Goal: Task Accomplishment & Management: Complete application form

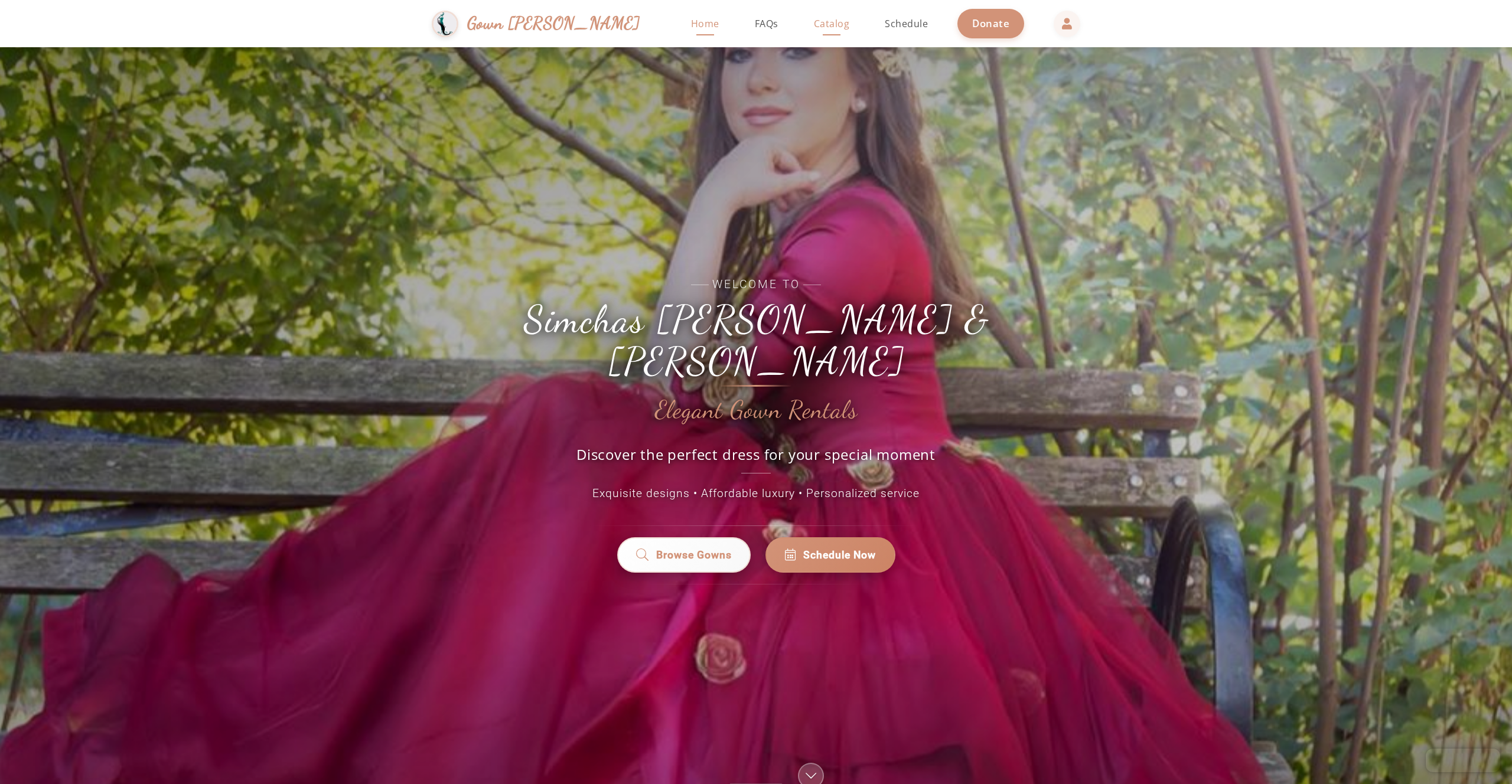
click at [814, 21] on span "Catalog" at bounding box center [832, 23] width 36 height 13
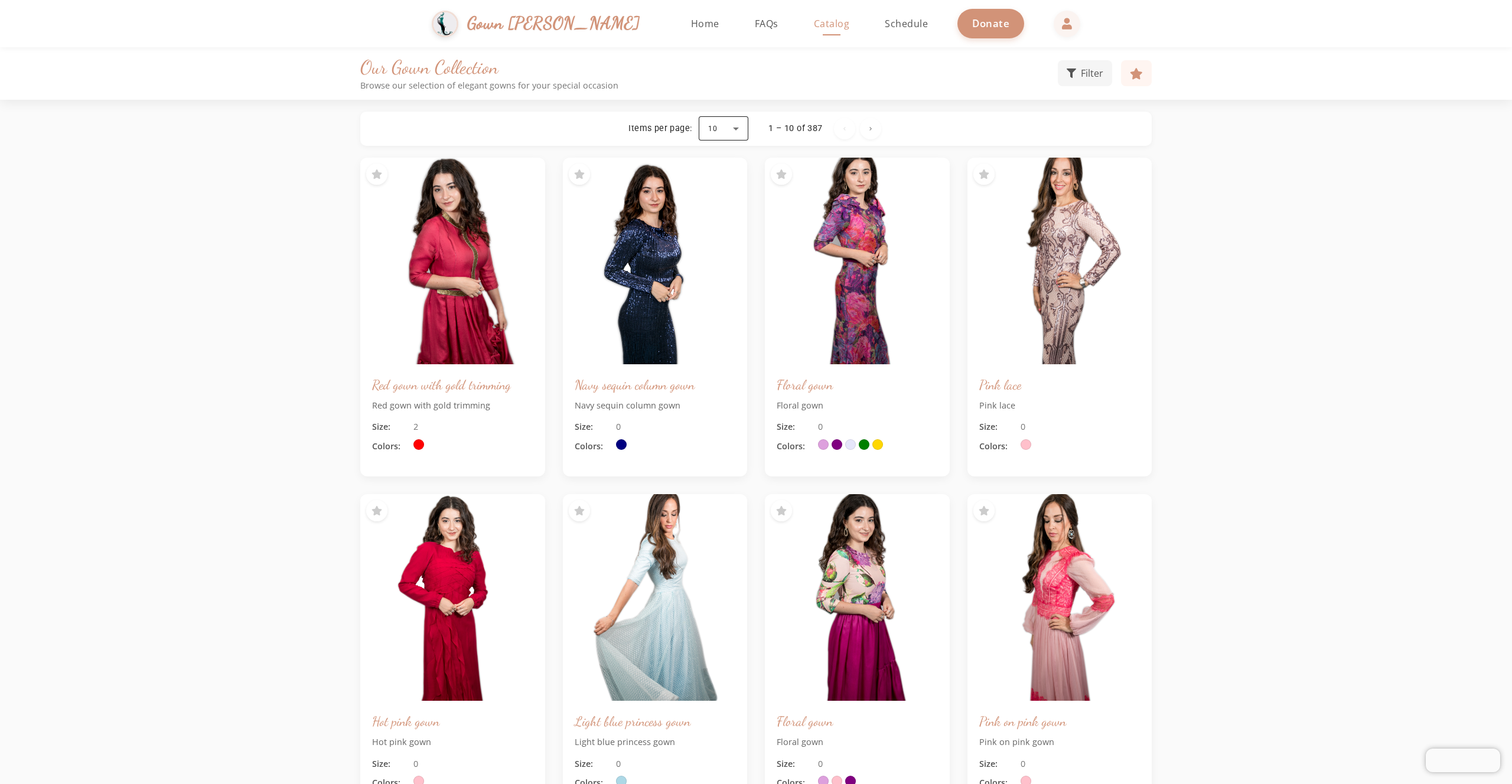
click at [740, 128] on div at bounding box center [723, 129] width 49 height 28
click at [732, 271] on mat-option "100" at bounding box center [723, 273] width 49 height 28
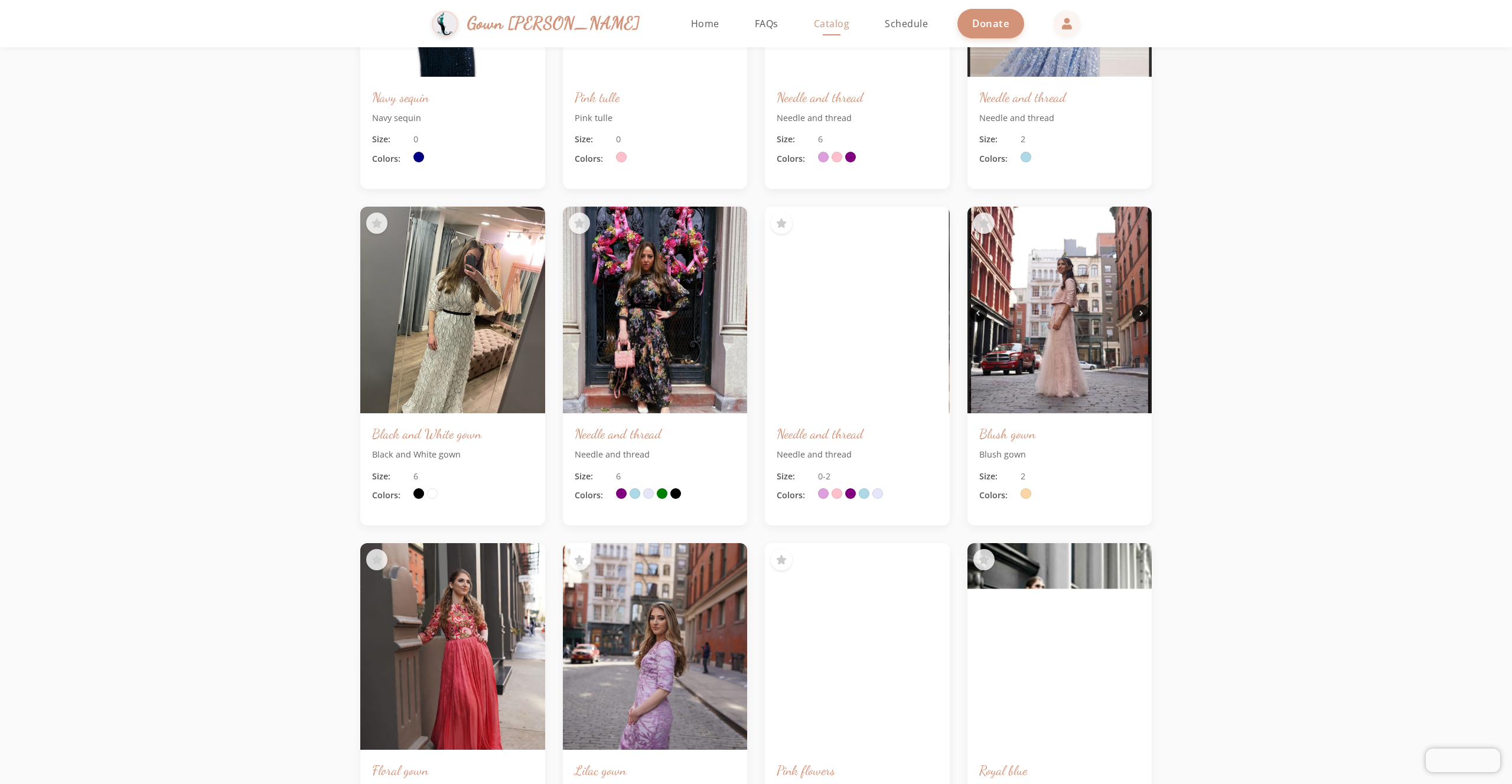
scroll to position [1660, 0]
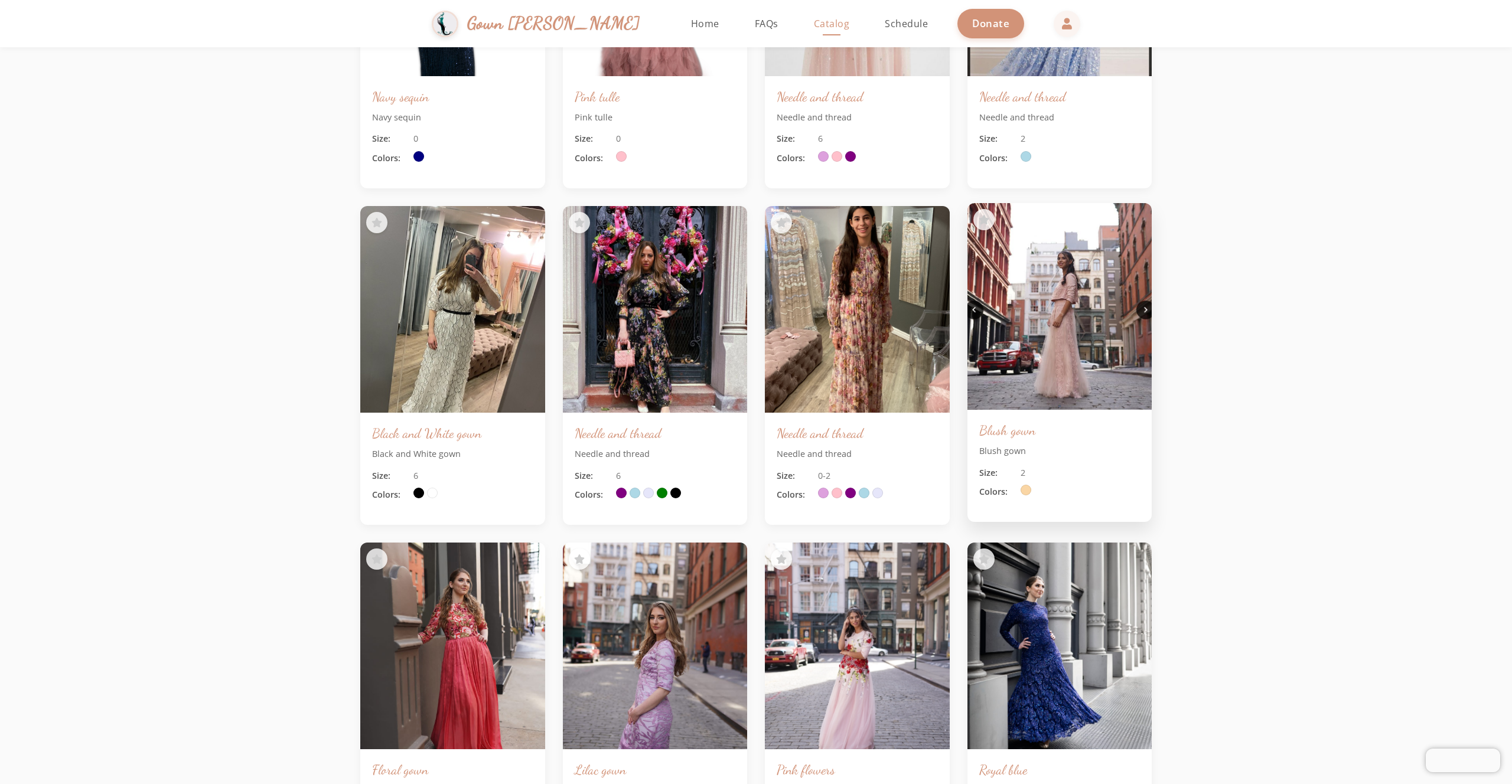
click at [1028, 318] on img at bounding box center [1060, 307] width 194 height 217
click at [1052, 320] on img at bounding box center [1060, 307] width 194 height 217
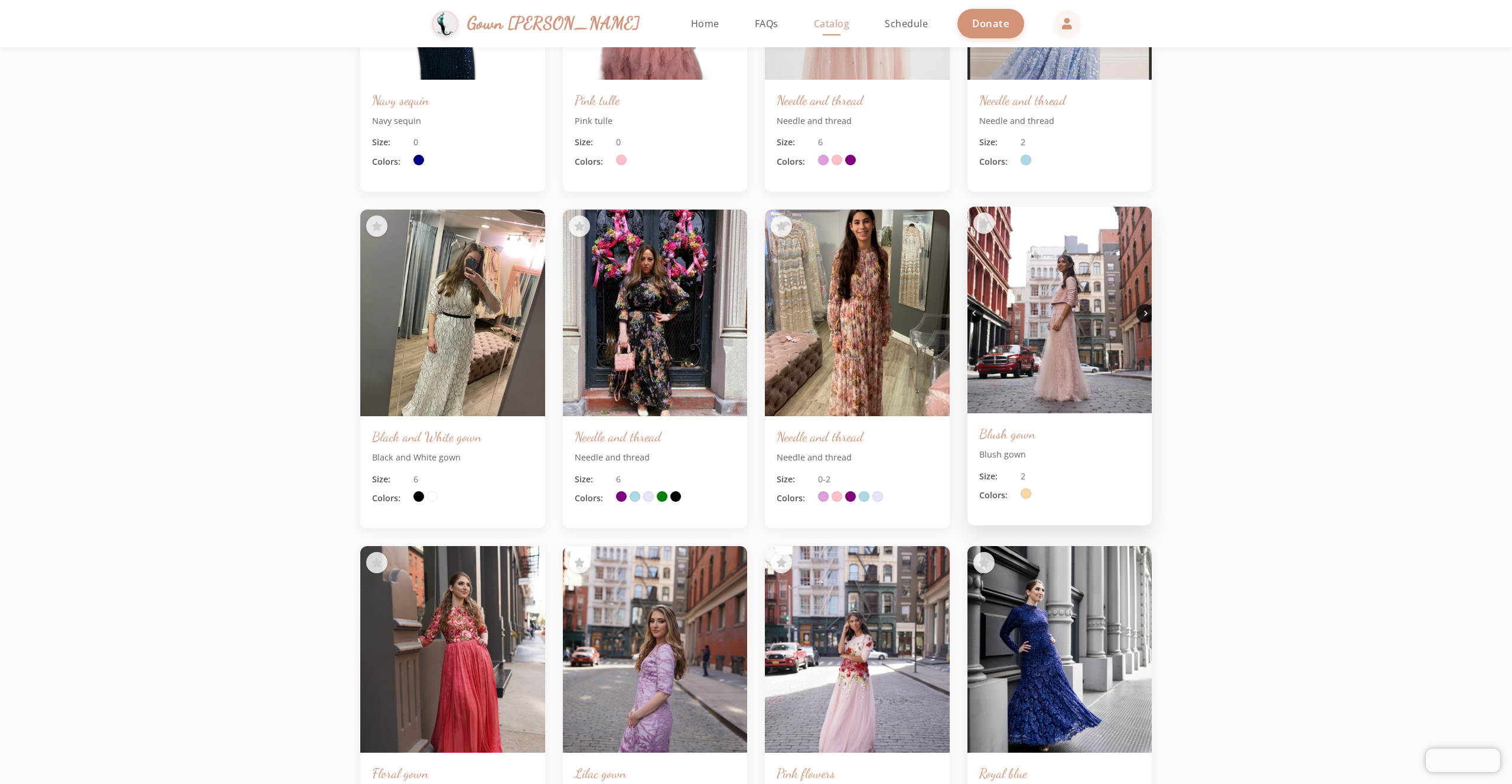
click at [1052, 320] on img at bounding box center [1060, 310] width 194 height 217
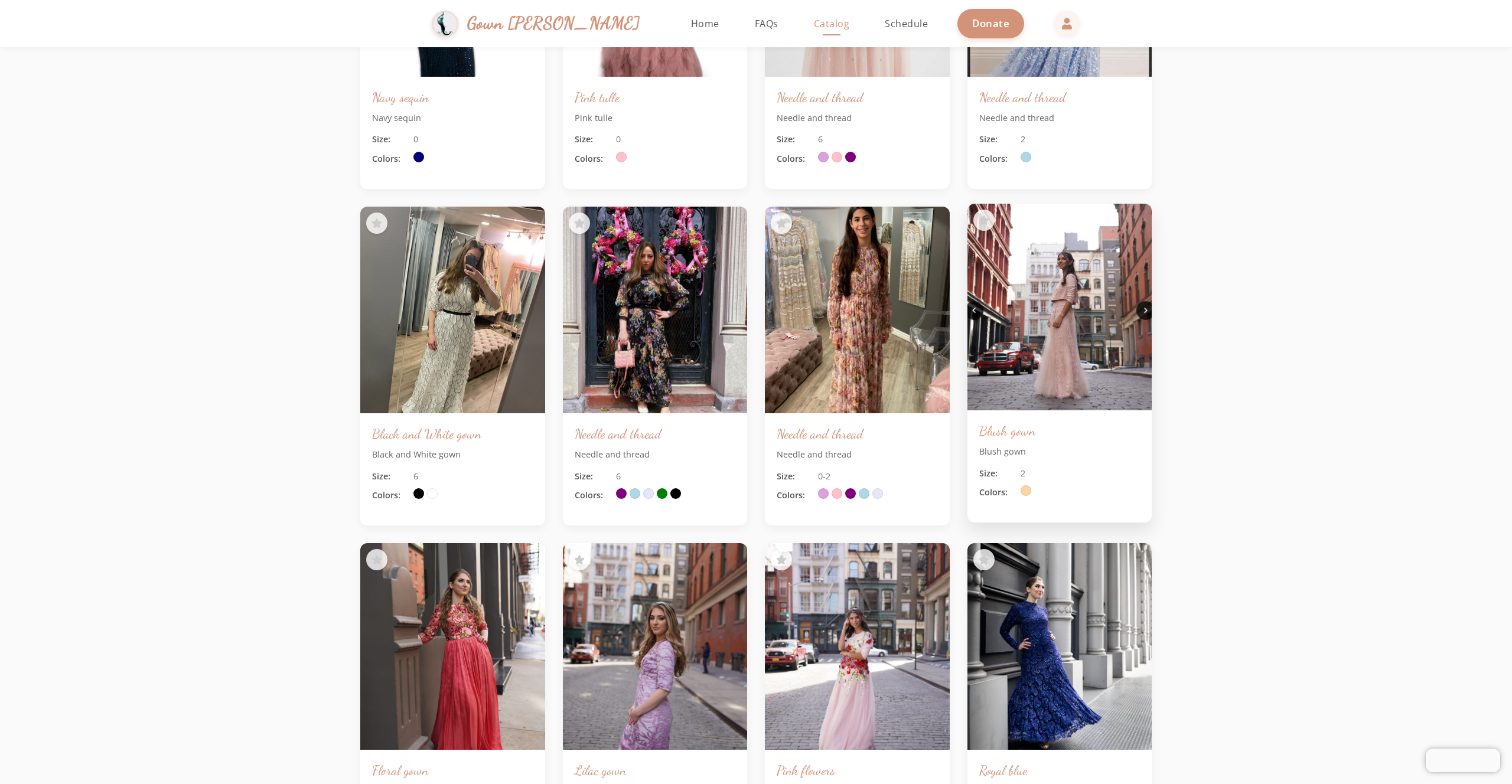
click at [1141, 308] on img at bounding box center [1060, 307] width 194 height 217
click at [1148, 309] on img at bounding box center [1060, 307] width 194 height 217
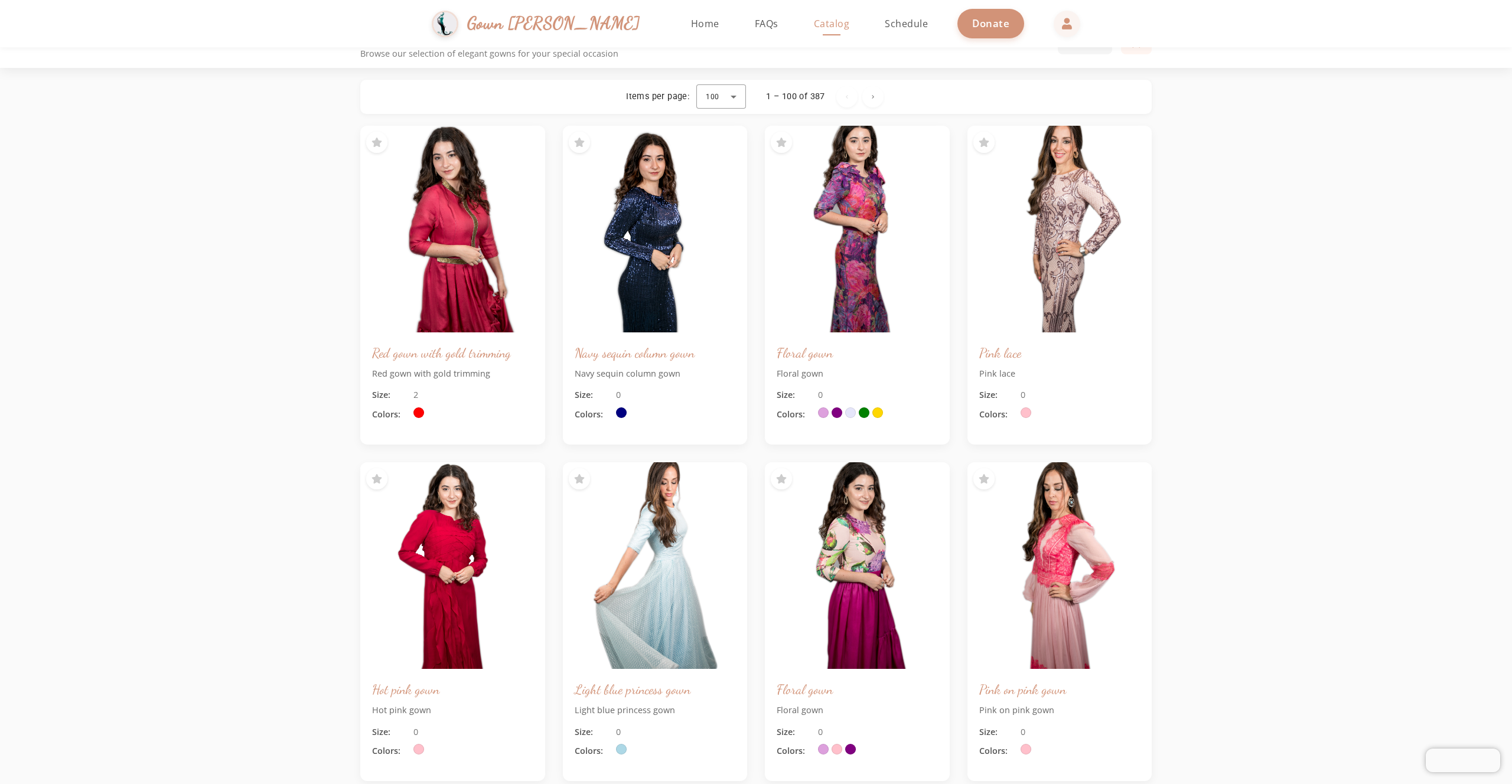
scroll to position [0, 0]
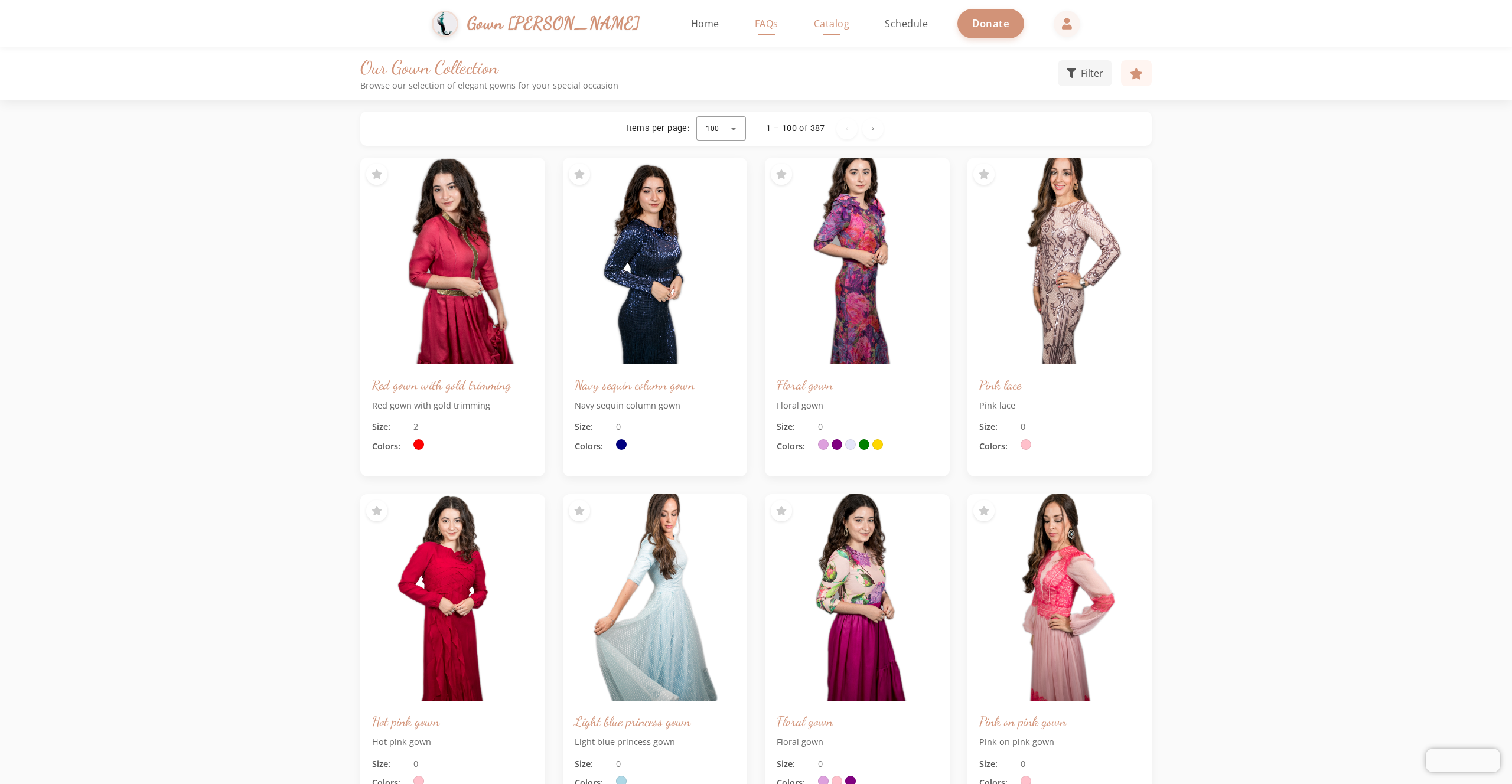
click at [755, 25] on span "FAQs" at bounding box center [766, 23] width 23 height 13
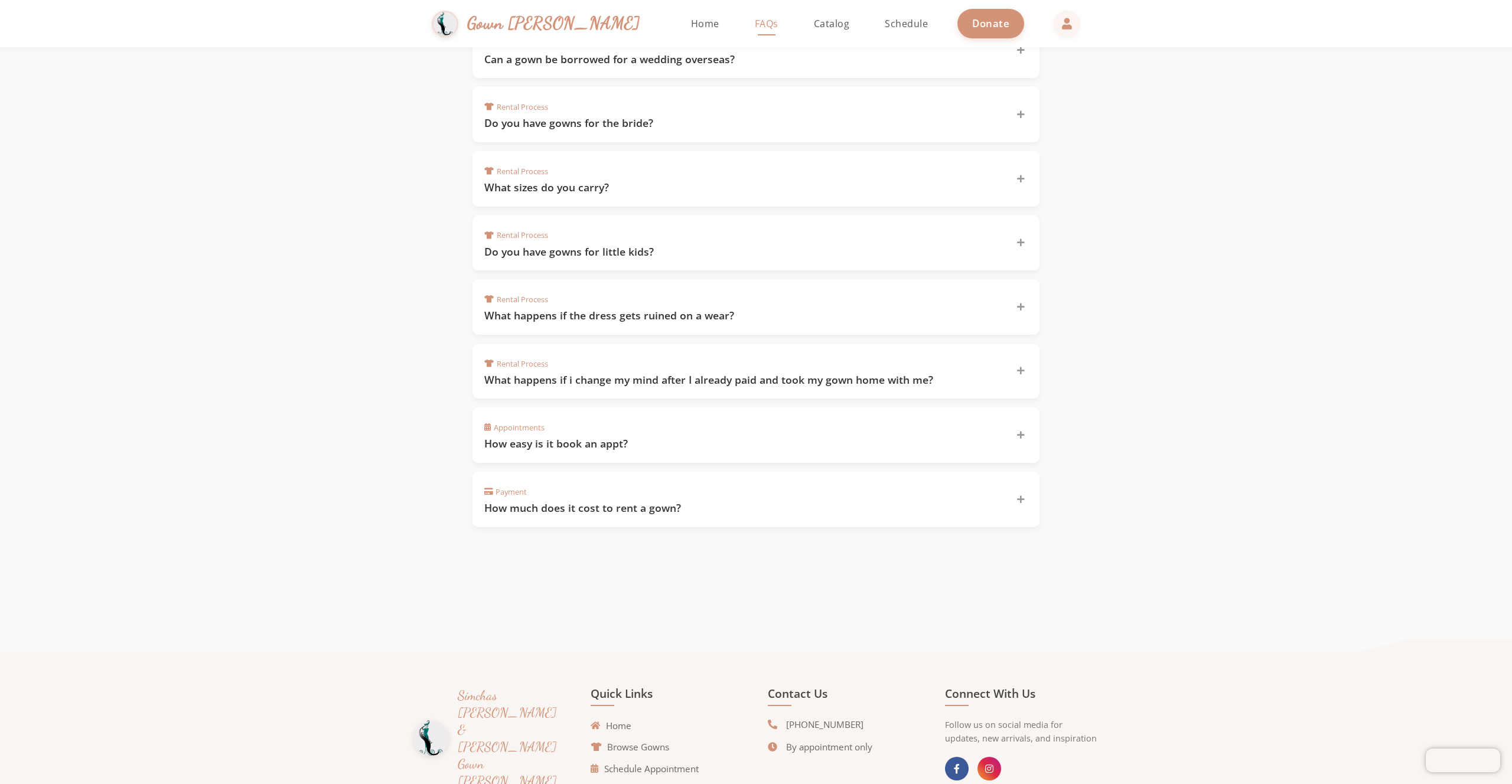
scroll to position [608, 0]
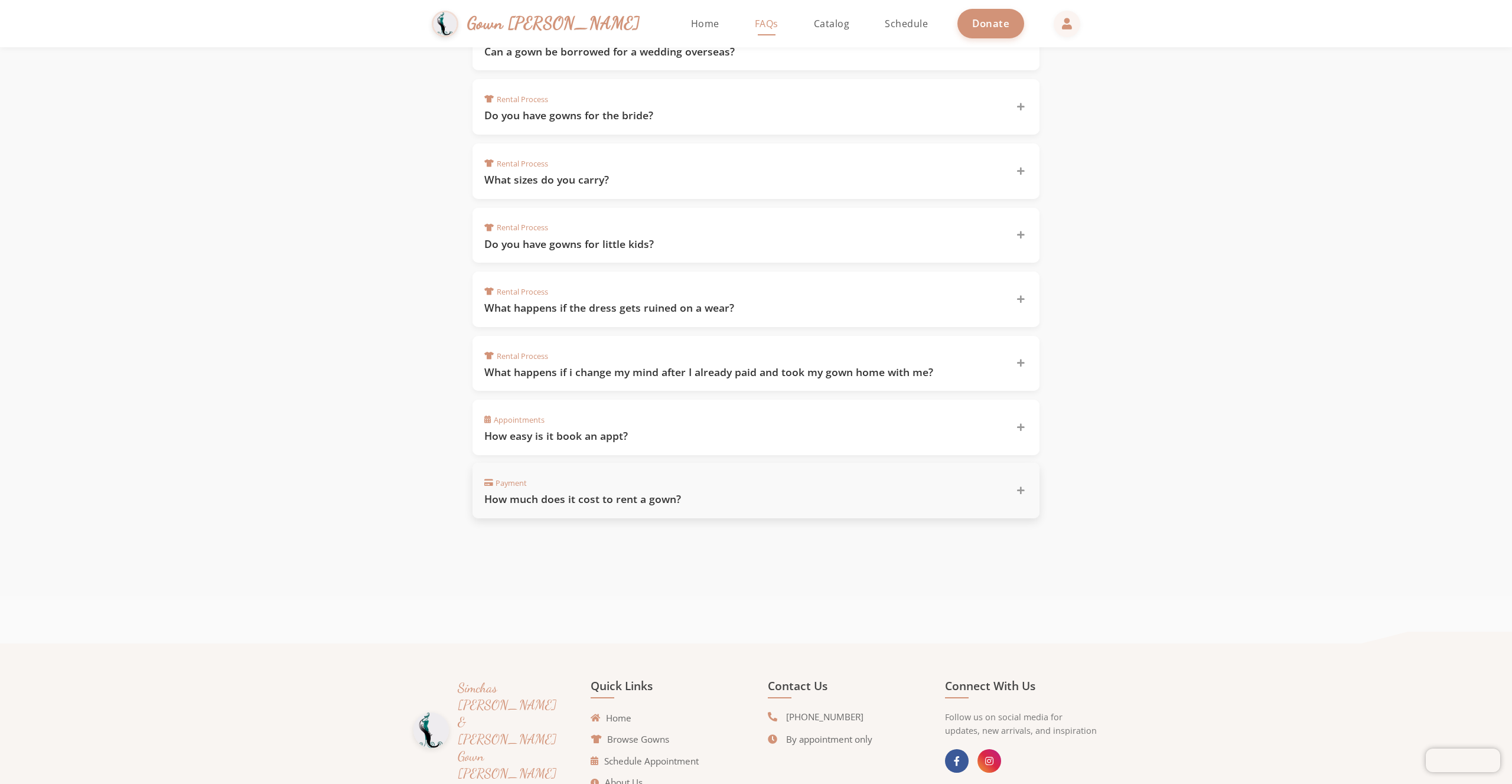
click at [1004, 484] on div "Payment How much does it cost to rent a gown?" at bounding box center [748, 491] width 529 height 32
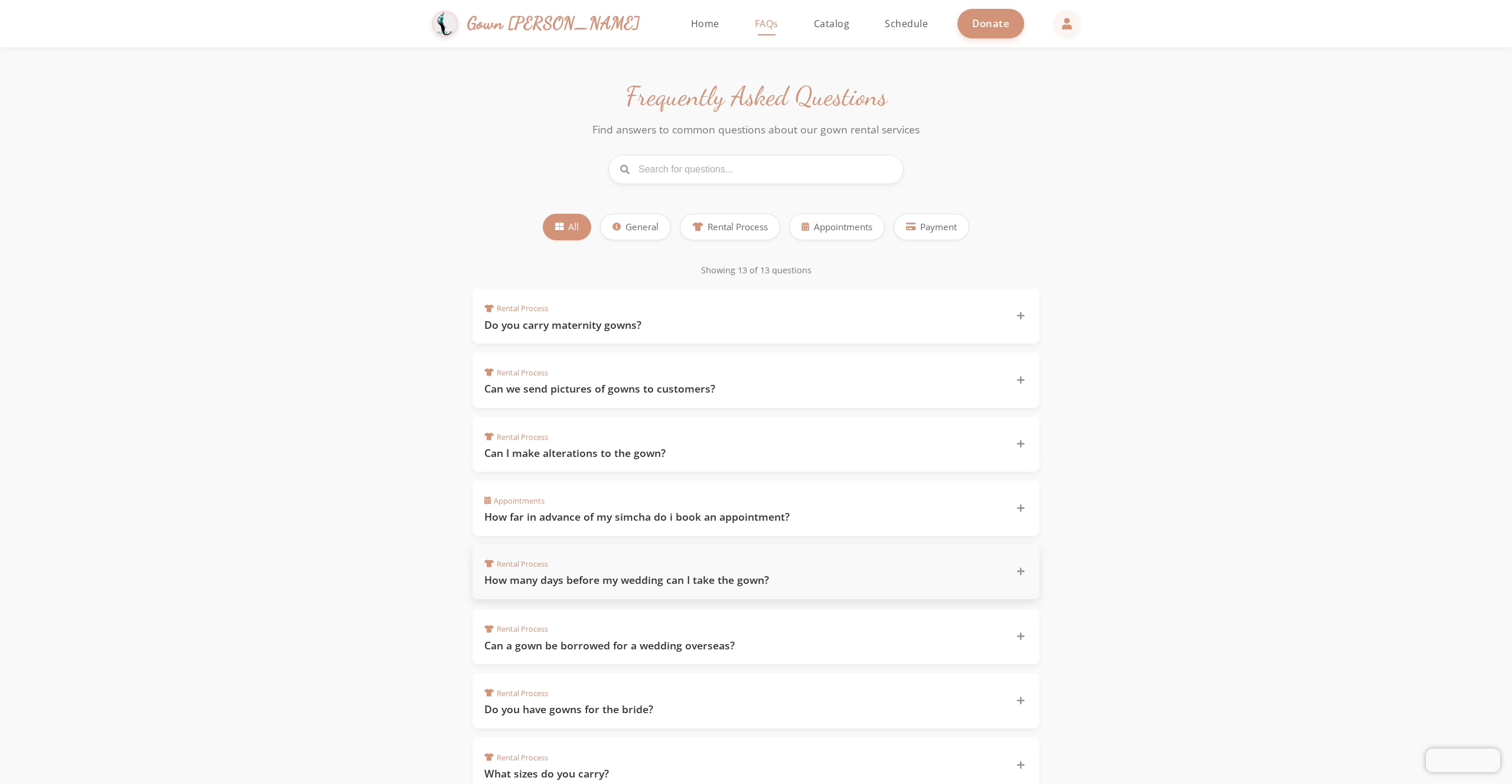
scroll to position [0, 0]
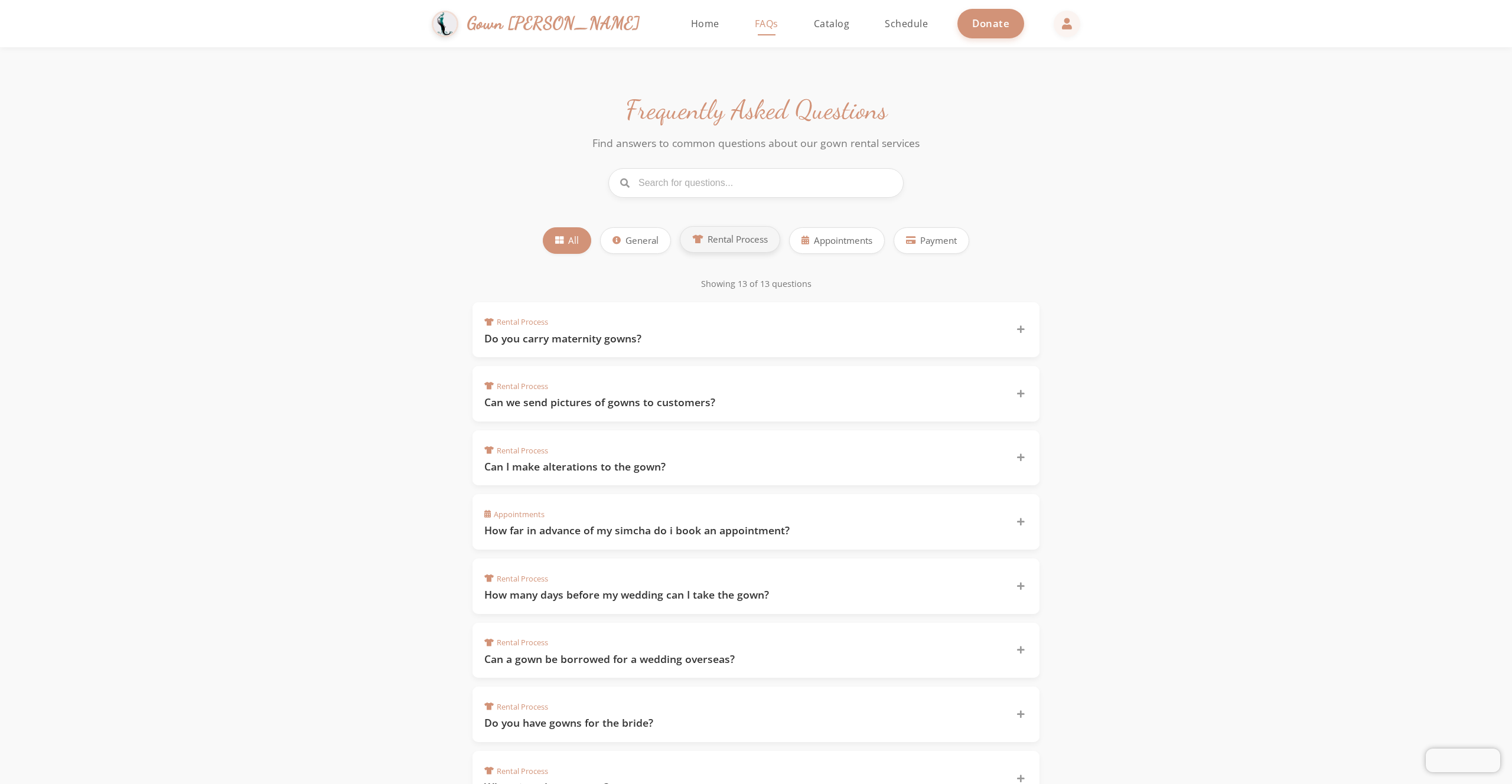
click at [760, 246] on span "Rental Process" at bounding box center [738, 239] width 60 height 13
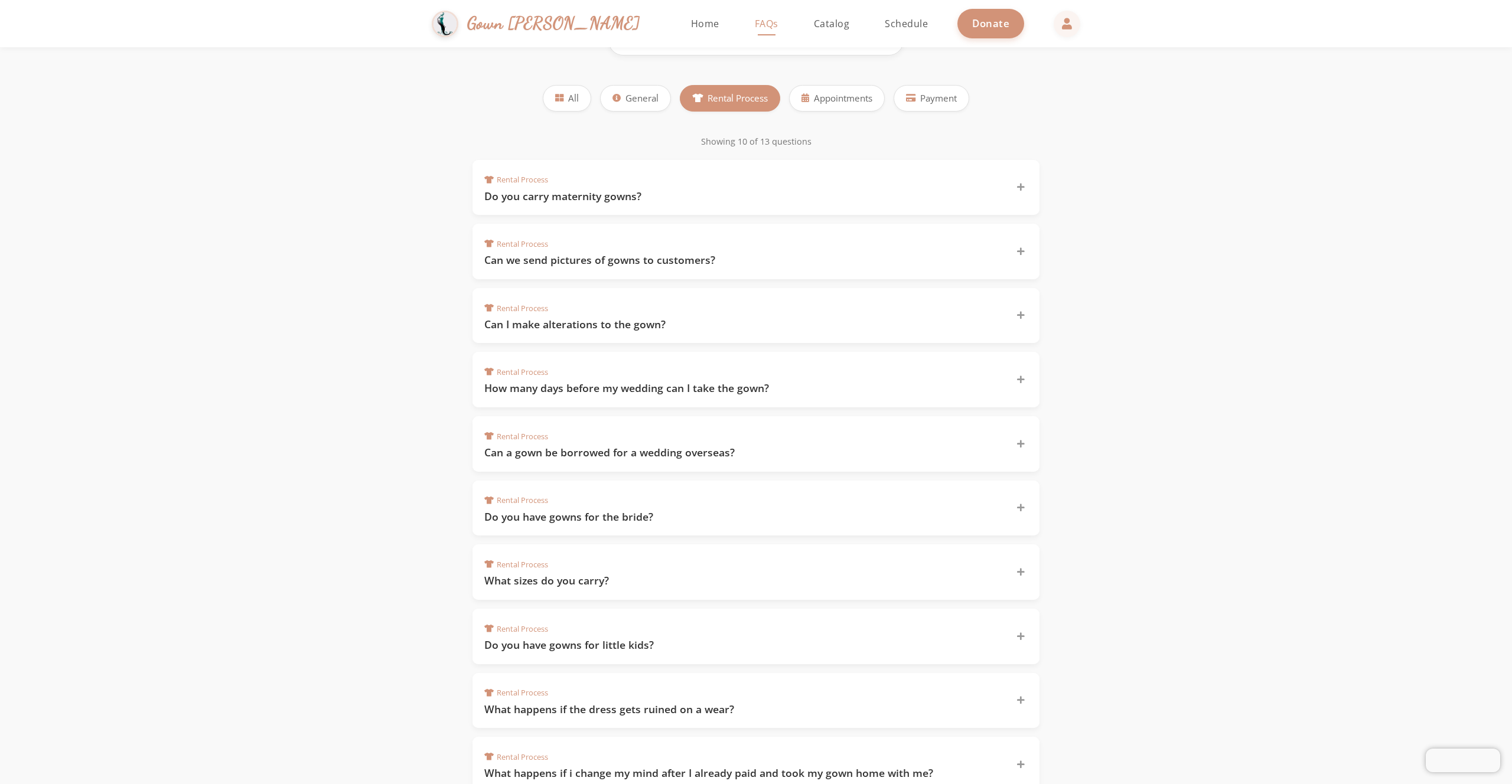
scroll to position [150, 0]
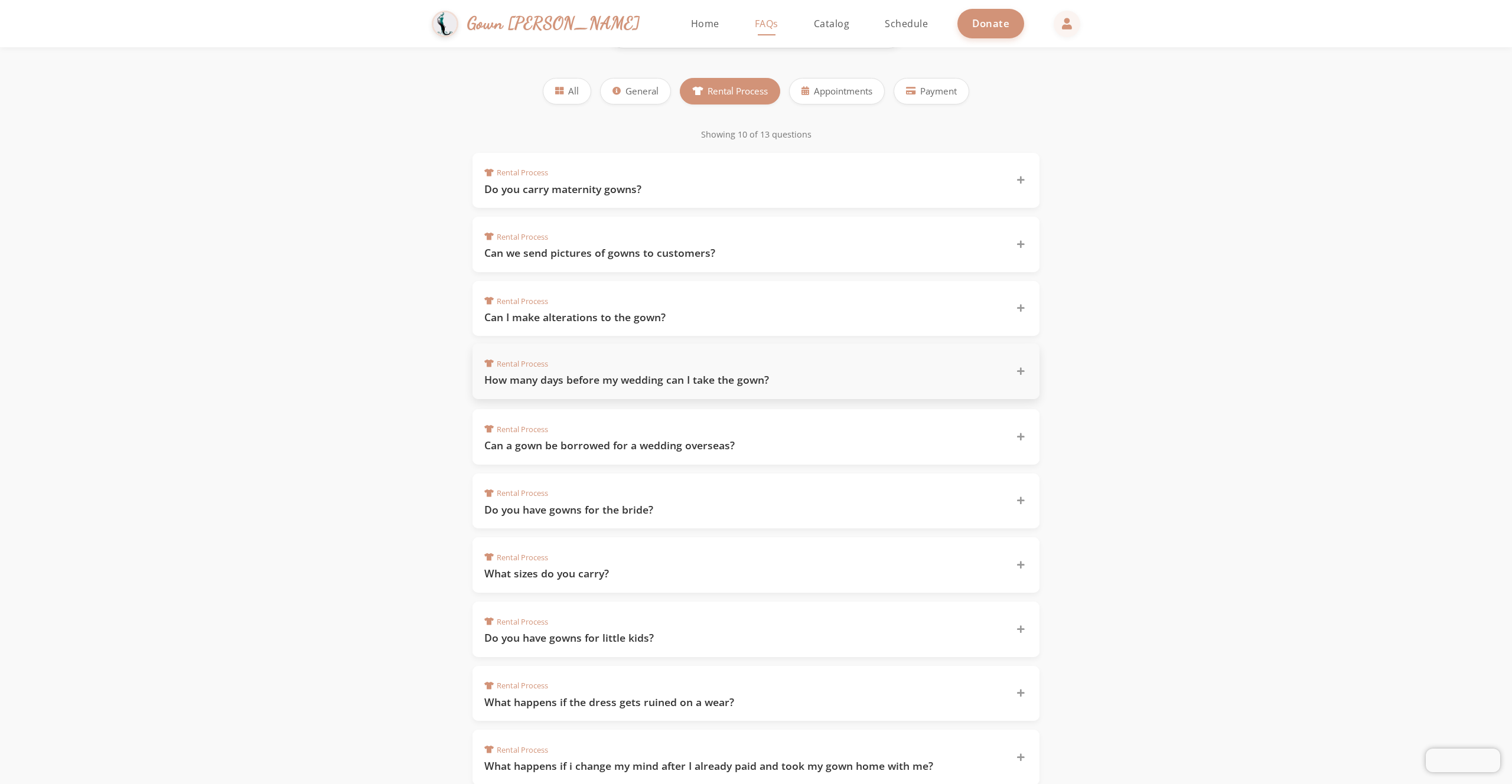
click at [807, 382] on h3 "How many days before my wedding can I take the gown?" at bounding box center [742, 380] width 517 height 15
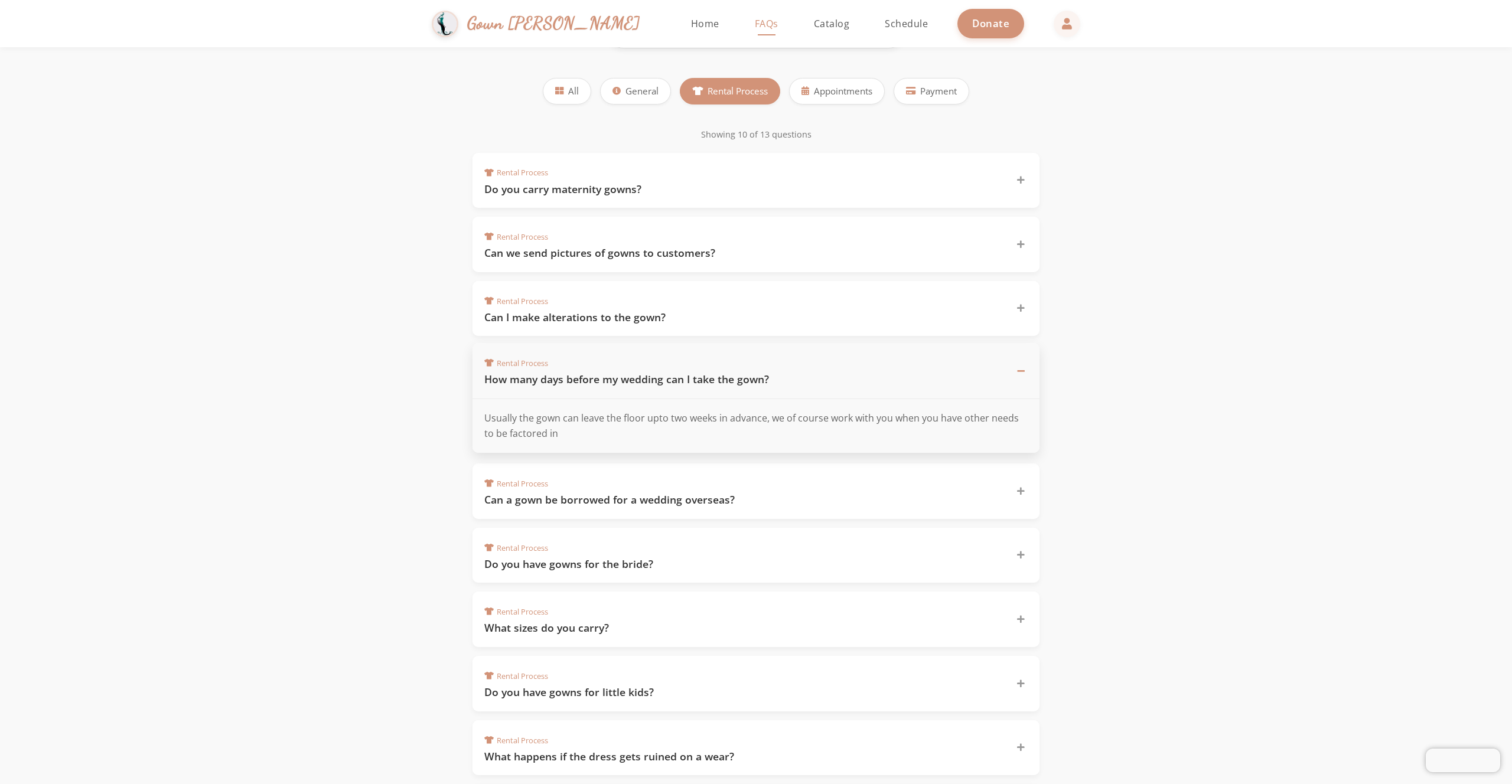
click at [807, 379] on h3 "How many days before my wedding can I take the gown?" at bounding box center [742, 379] width 517 height 15
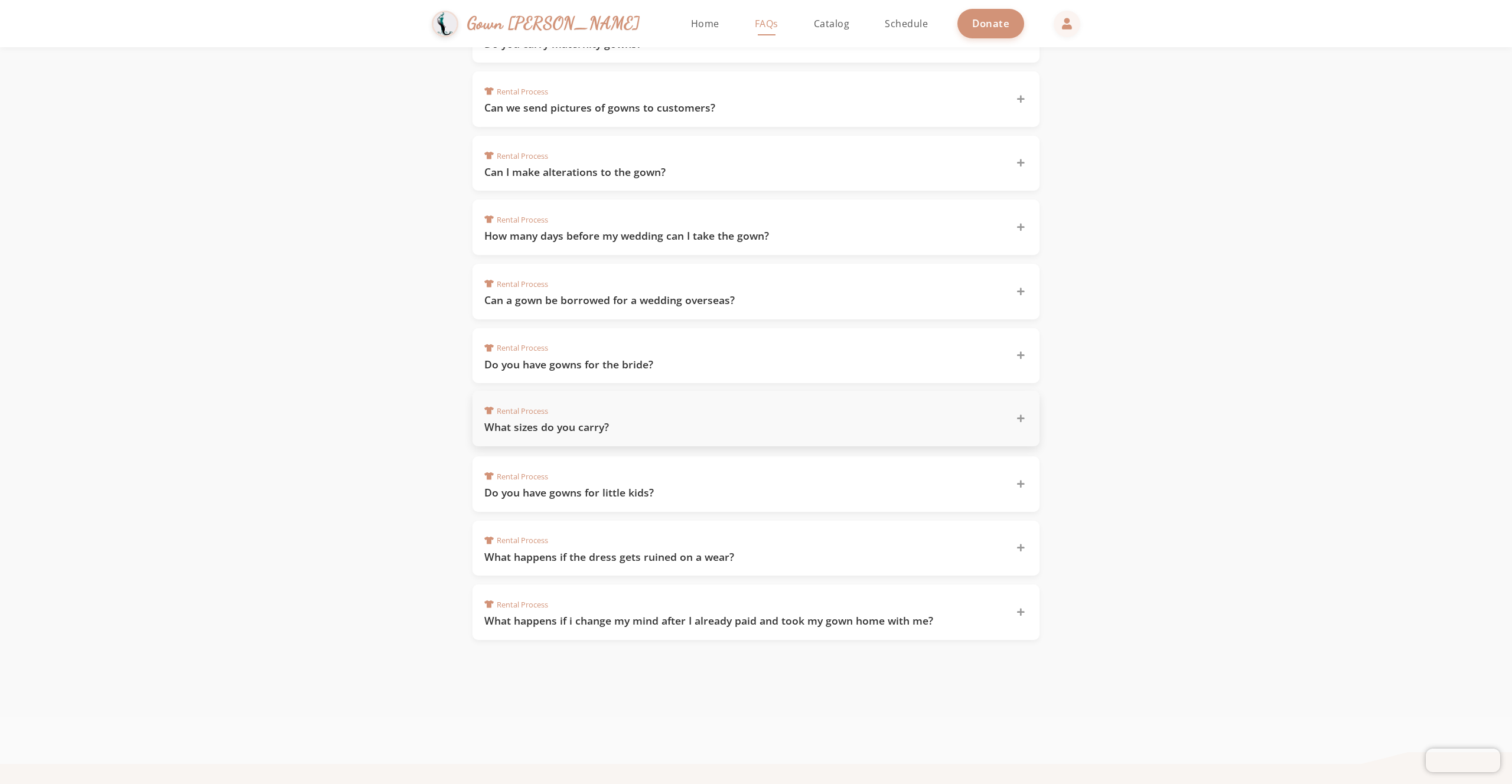
scroll to position [295, 0]
click at [750, 553] on h3 "What happens if the dress gets ruined on a wear?" at bounding box center [742, 556] width 517 height 15
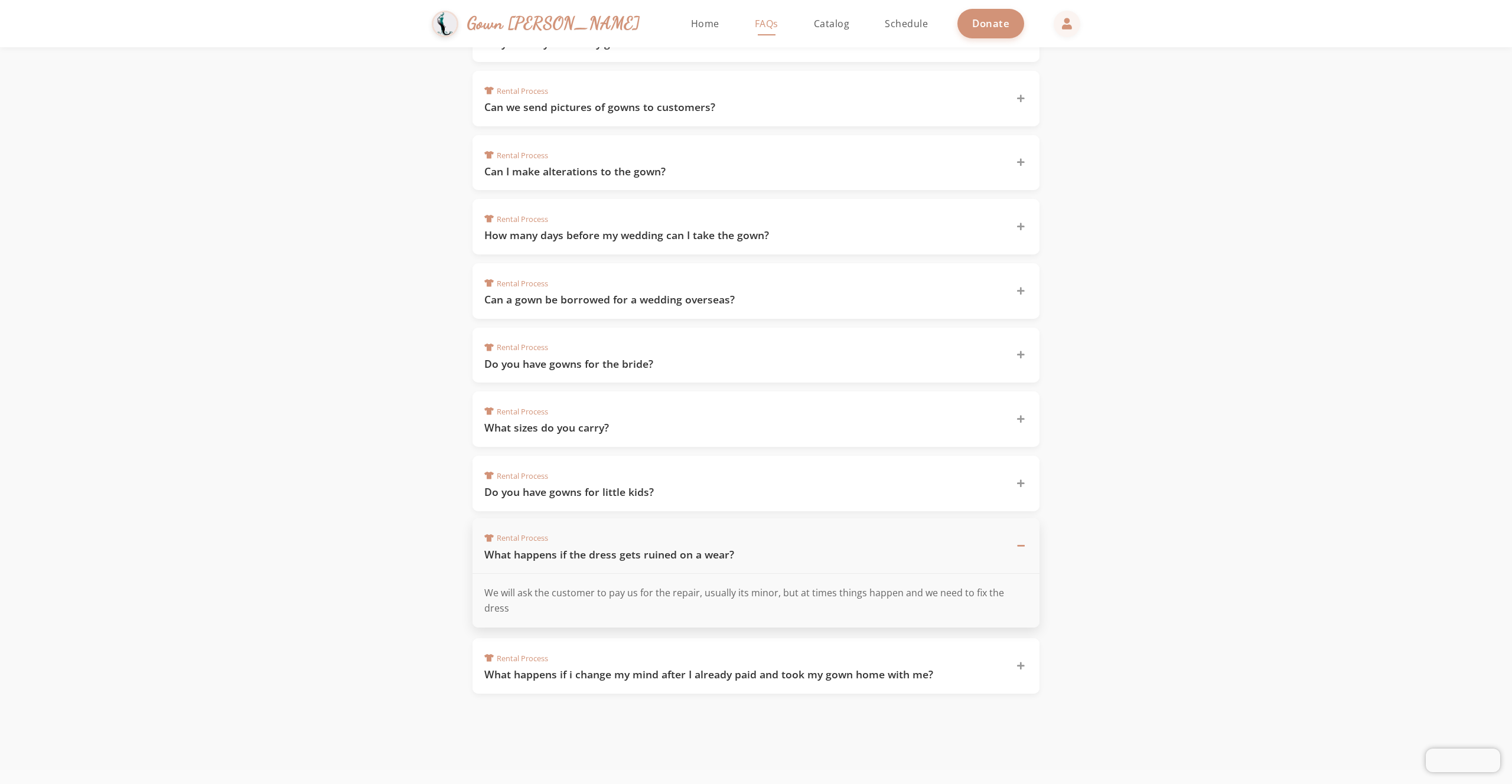
click at [765, 539] on div "Rental Process What happens if the dress gets ruined on a wear?" at bounding box center [748, 547] width 529 height 32
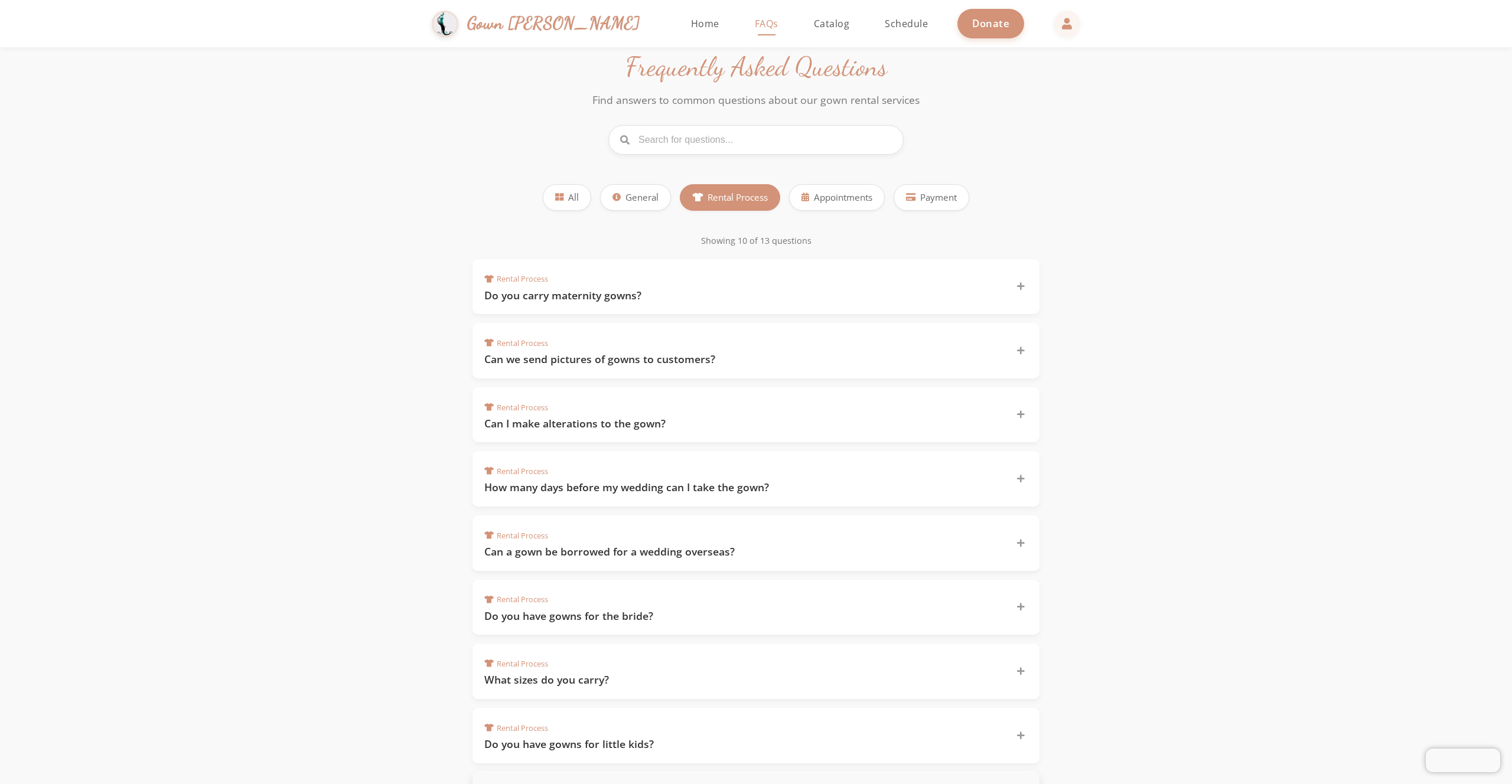
scroll to position [0, 0]
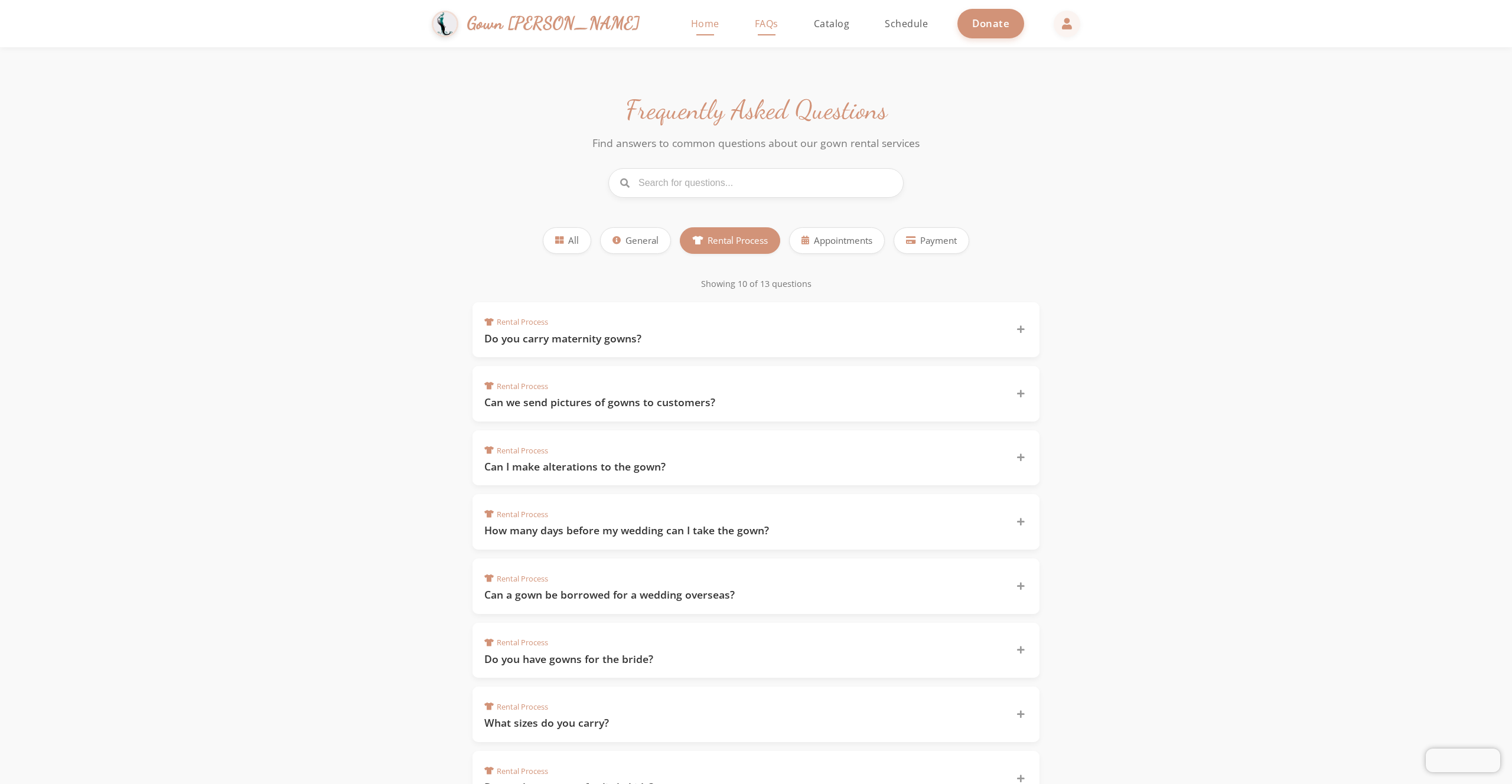
click at [691, 25] on span "Home" at bounding box center [705, 23] width 28 height 13
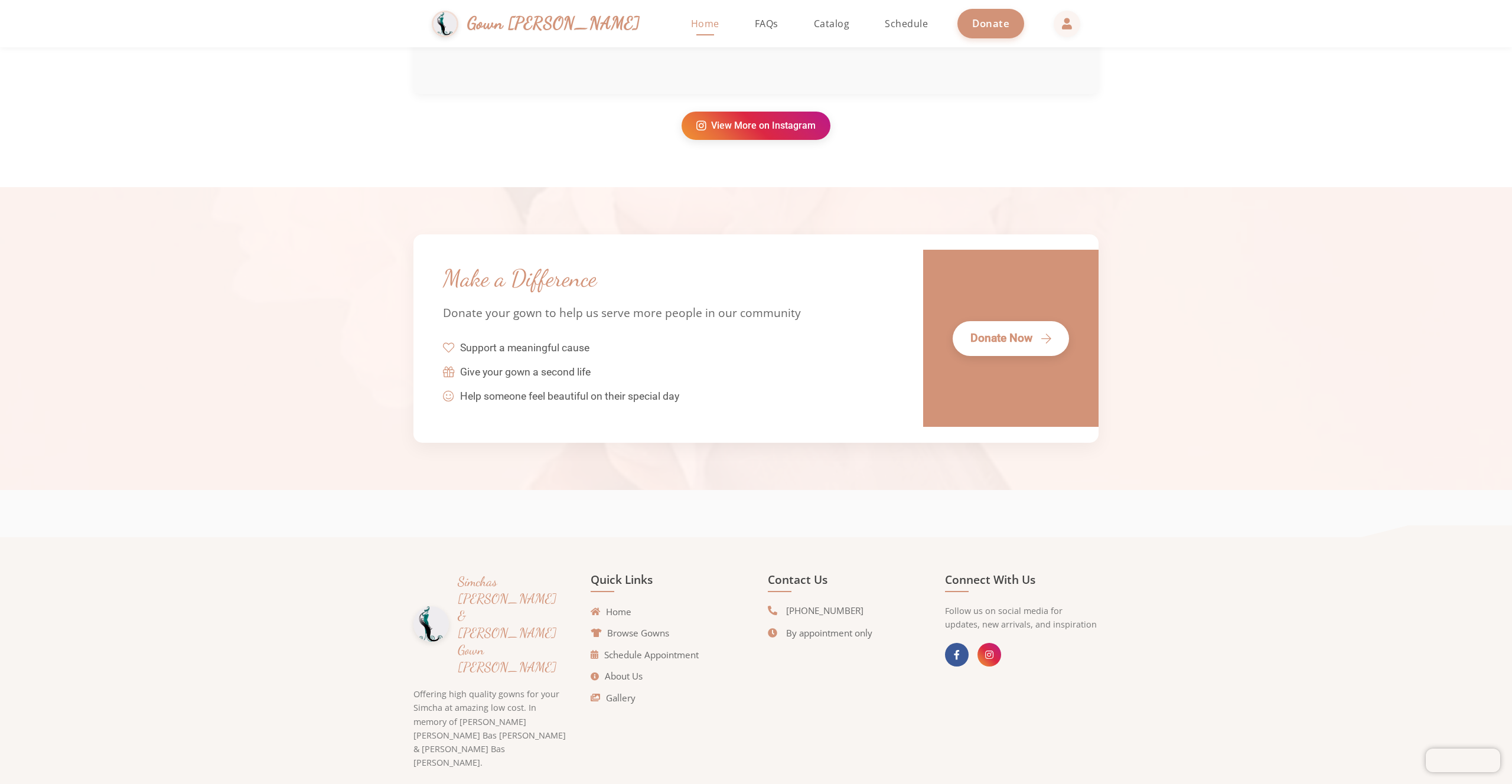
scroll to position [2681, 0]
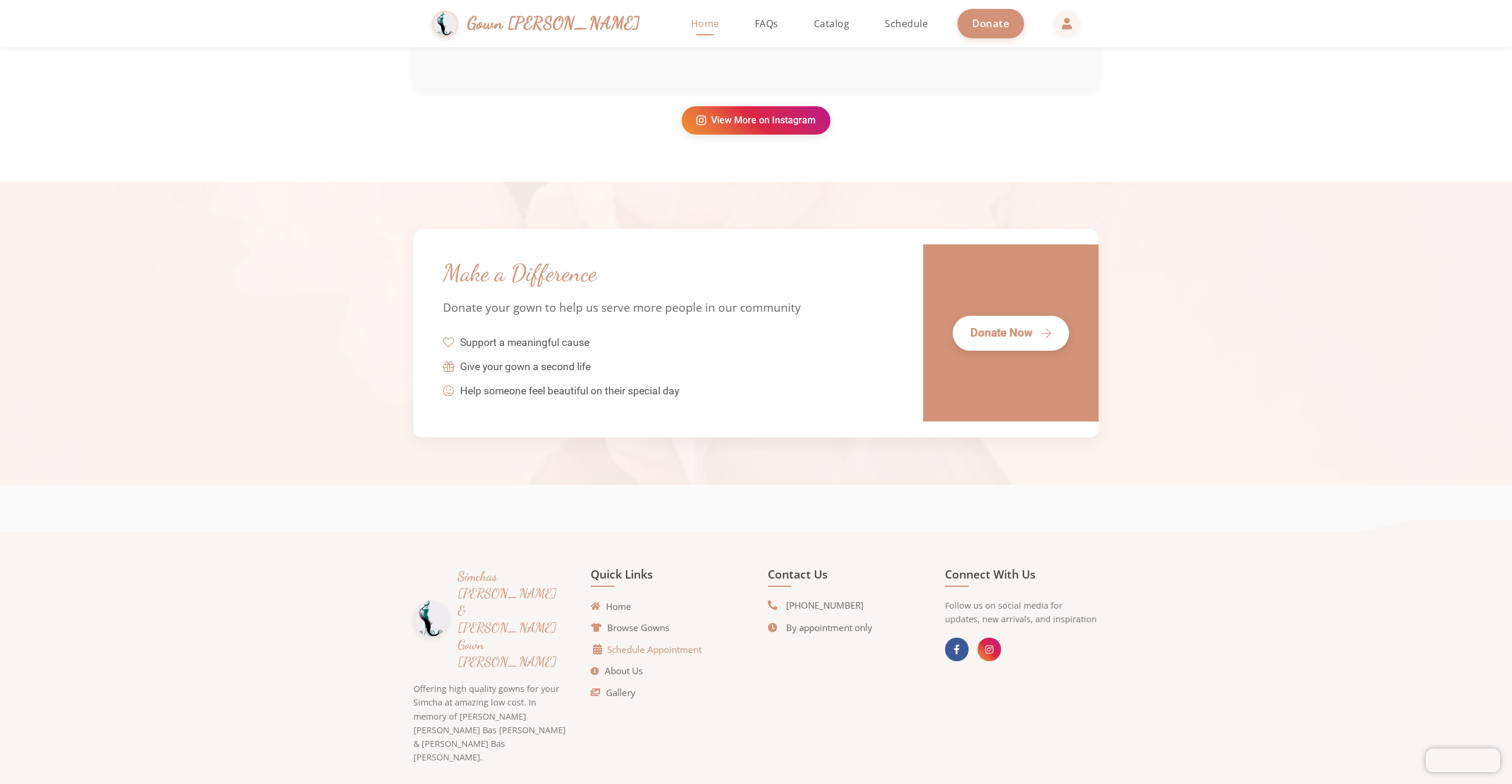
click at [629, 650] on link "Schedule Appointment" at bounding box center [647, 650] width 108 height 13
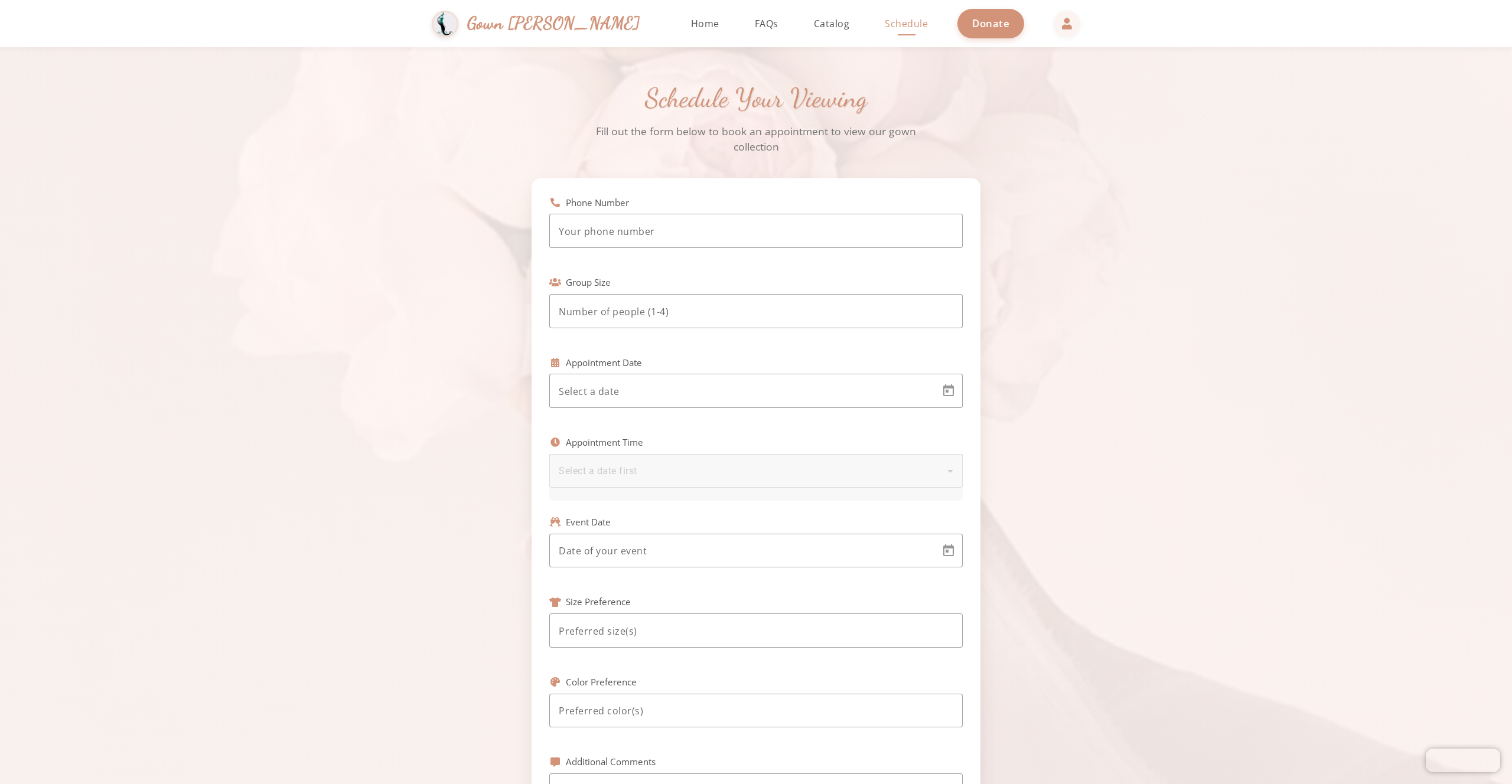
scroll to position [3, 0]
click at [620, 224] on input "tel" at bounding box center [756, 227] width 395 height 14
type input "(917) 407-6297"
type input "2"
click at [949, 385] on span "Open calendar" at bounding box center [949, 388] width 28 height 28
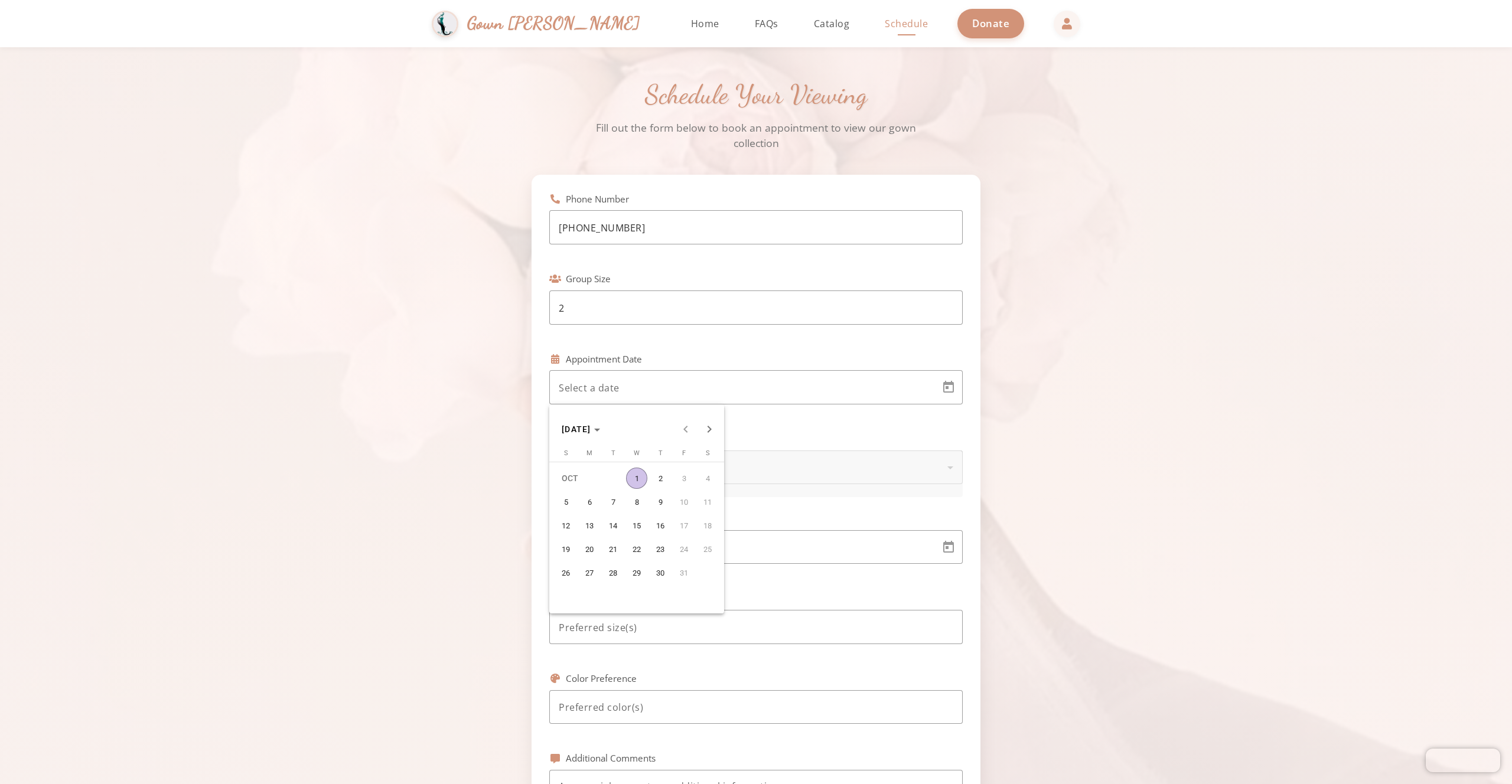
click at [567, 523] on span "12" at bounding box center [565, 525] width 21 height 21
type input "10/12/2025"
click at [659, 466] on div "Select a time slot" at bounding box center [752, 467] width 389 height 14
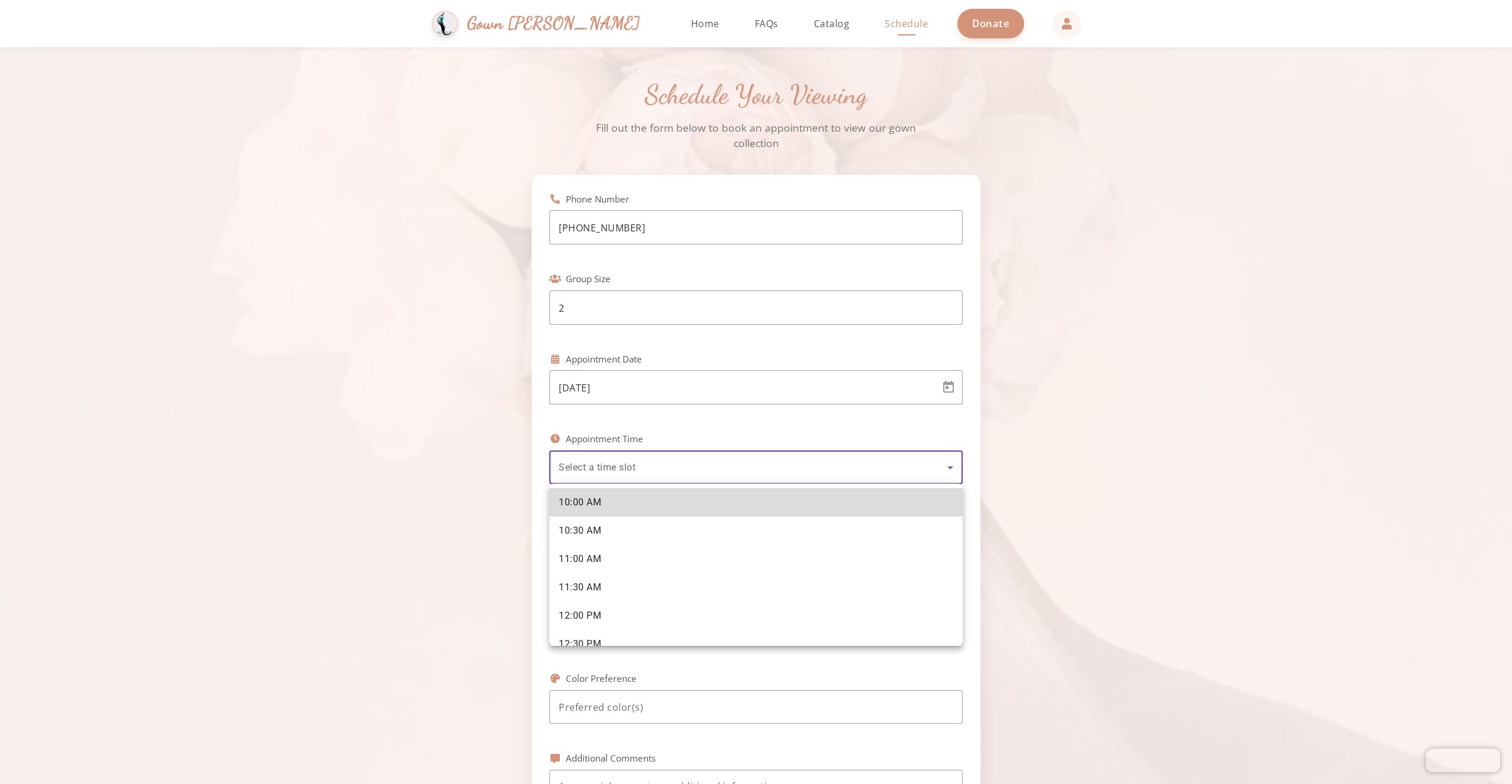
click at [615, 501] on mat-option "10:00 AM" at bounding box center [756, 502] width 414 height 28
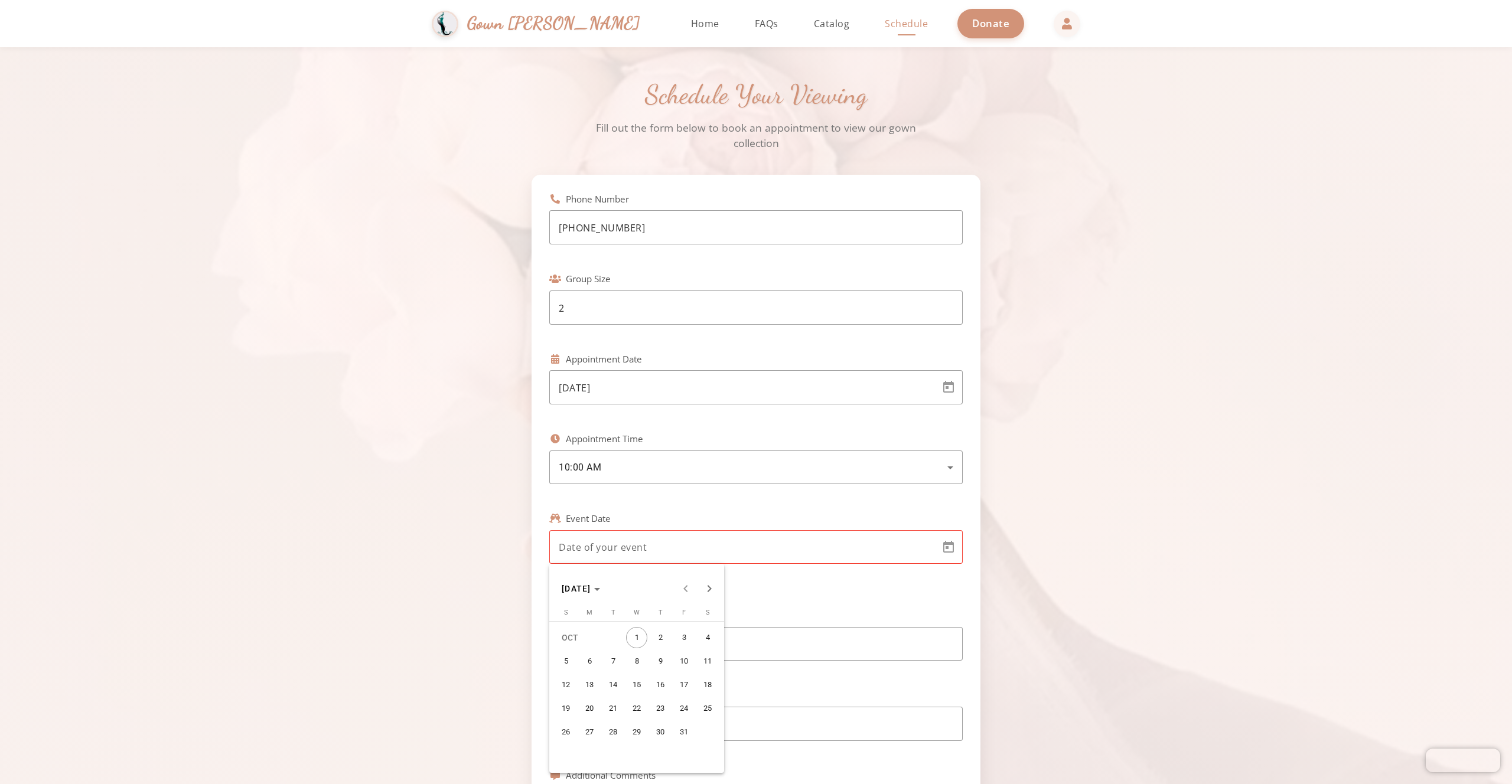
click at [731, 543] on body "Simchas Rochel & Golda Gown Gmach Home Return to homepage Catalog Browse our go…" at bounding box center [756, 392] width 1512 height 784
click at [704, 584] on span "Next month" at bounding box center [710, 588] width 23 height 23
click at [566, 758] on span "30" at bounding box center [565, 756] width 21 height 21
type input "11/30/2025"
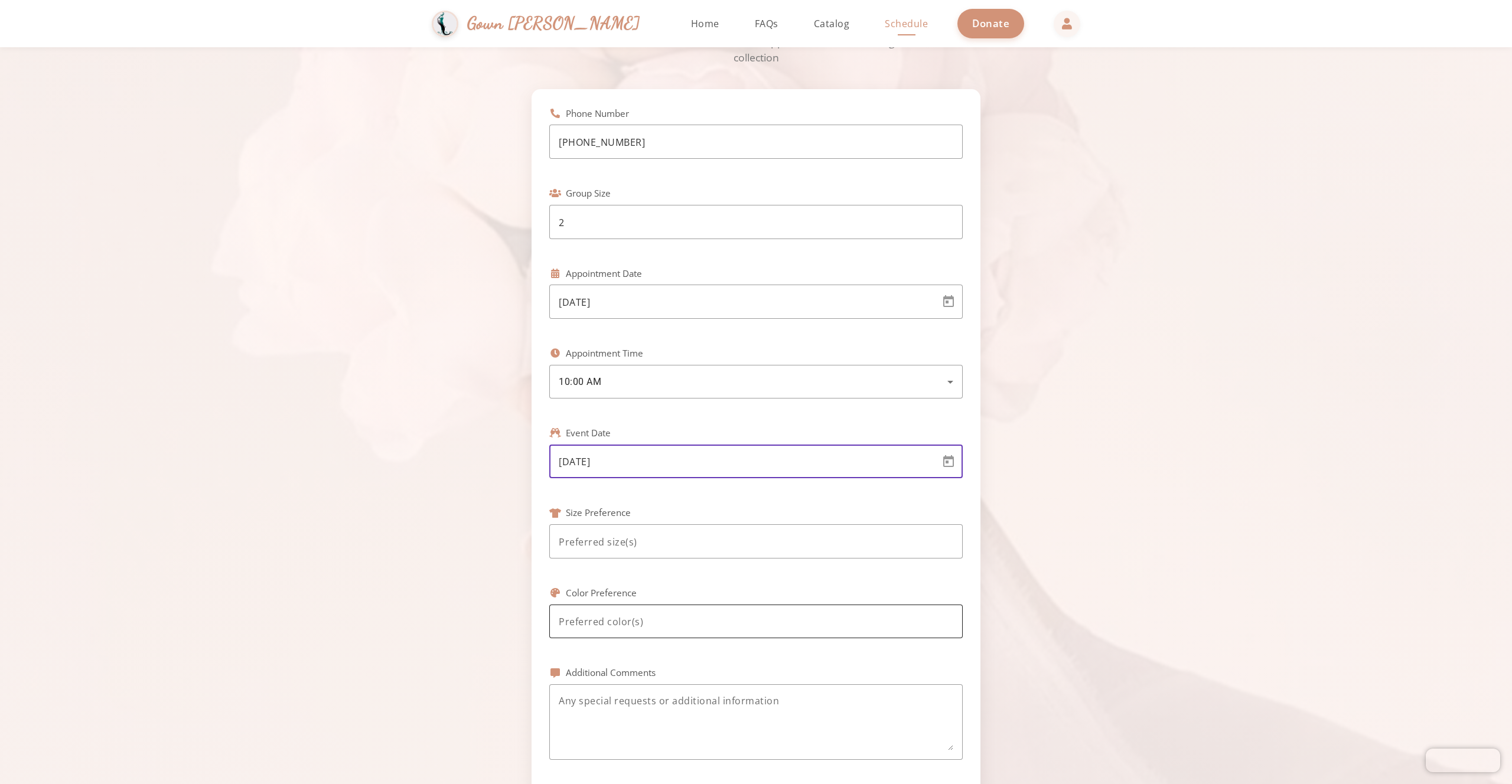
scroll to position [124, 0]
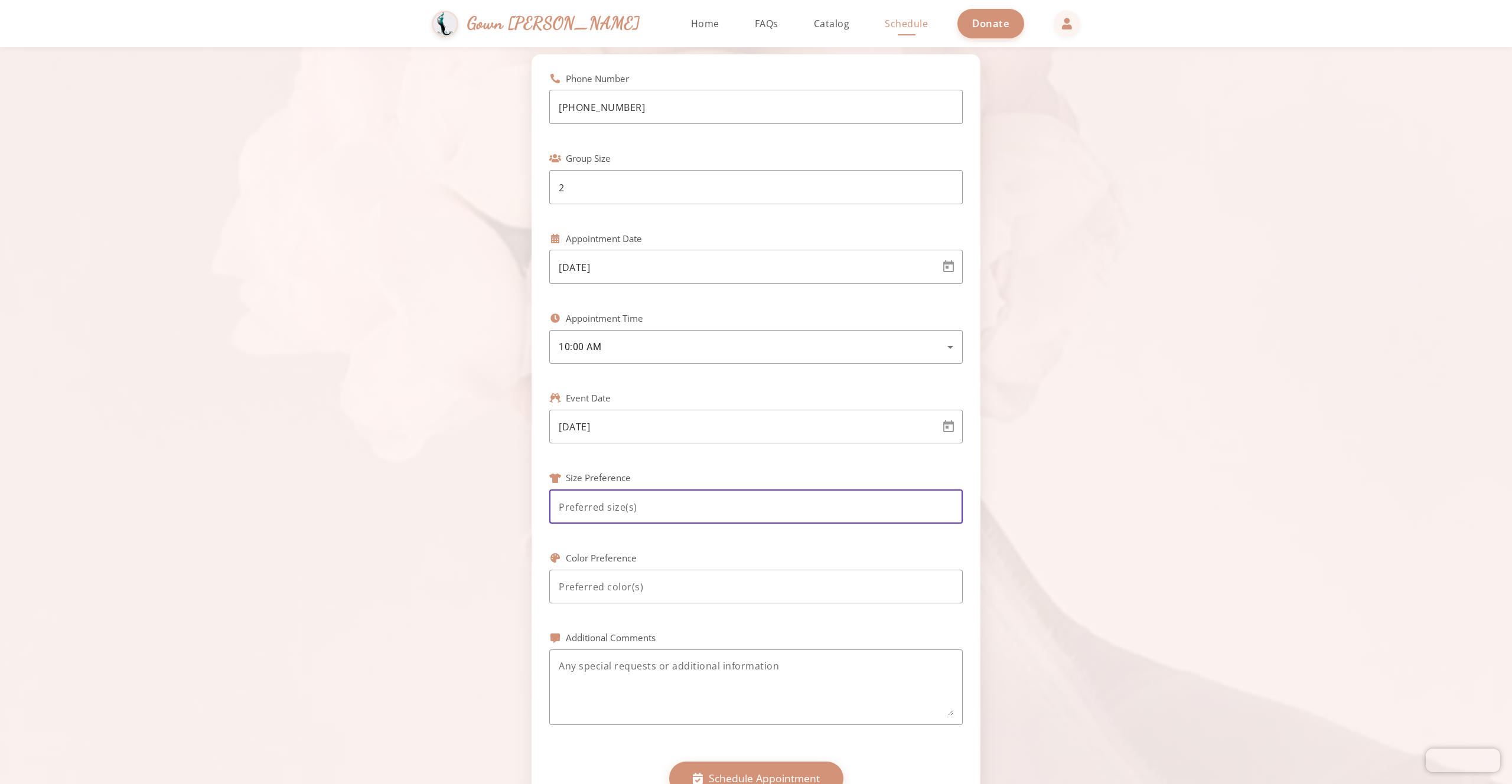
click at [637, 507] on input at bounding box center [756, 507] width 395 height 14
type input "0 or 2"
click at [620, 596] on input at bounding box center [756, 589] width 395 height 14
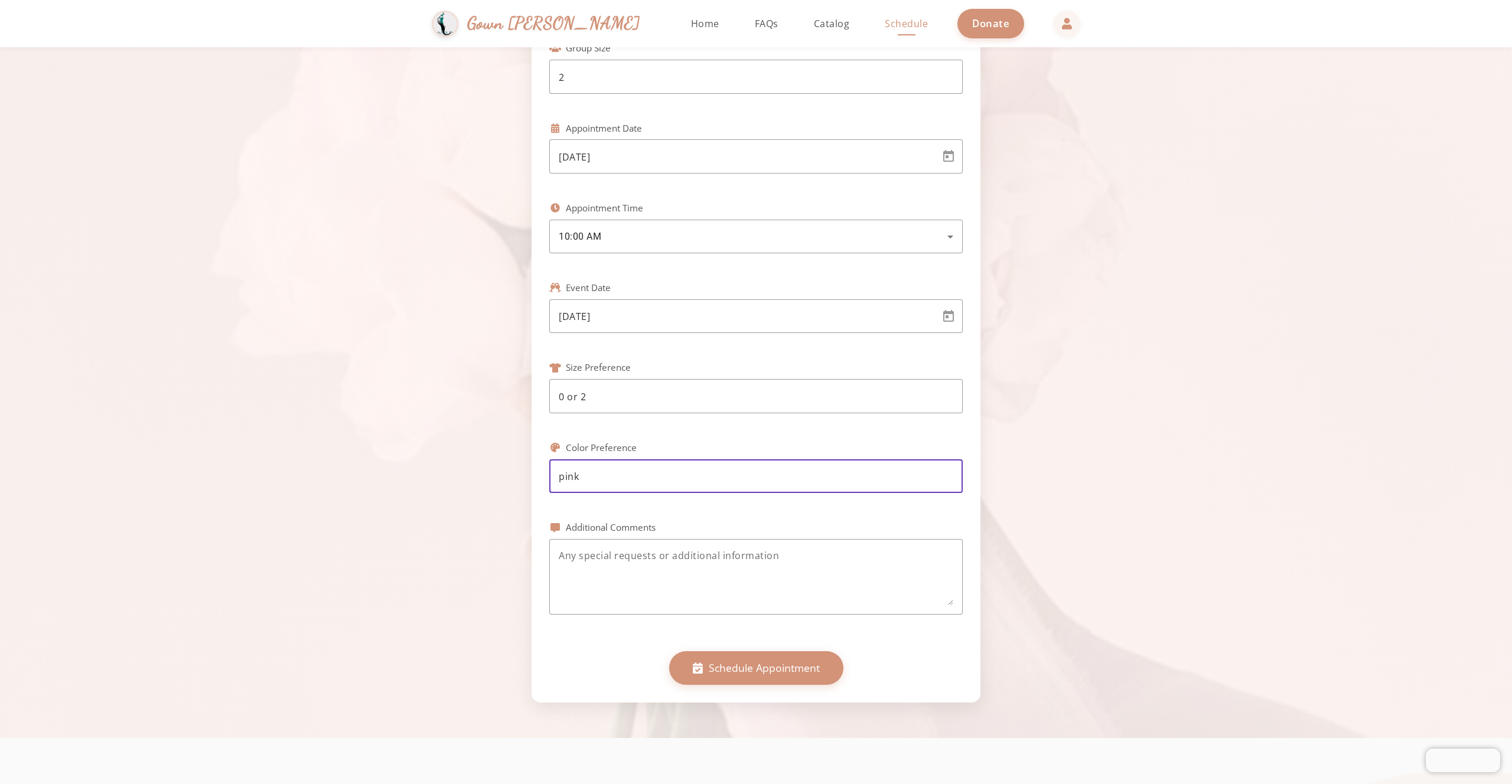
scroll to position [258, 0]
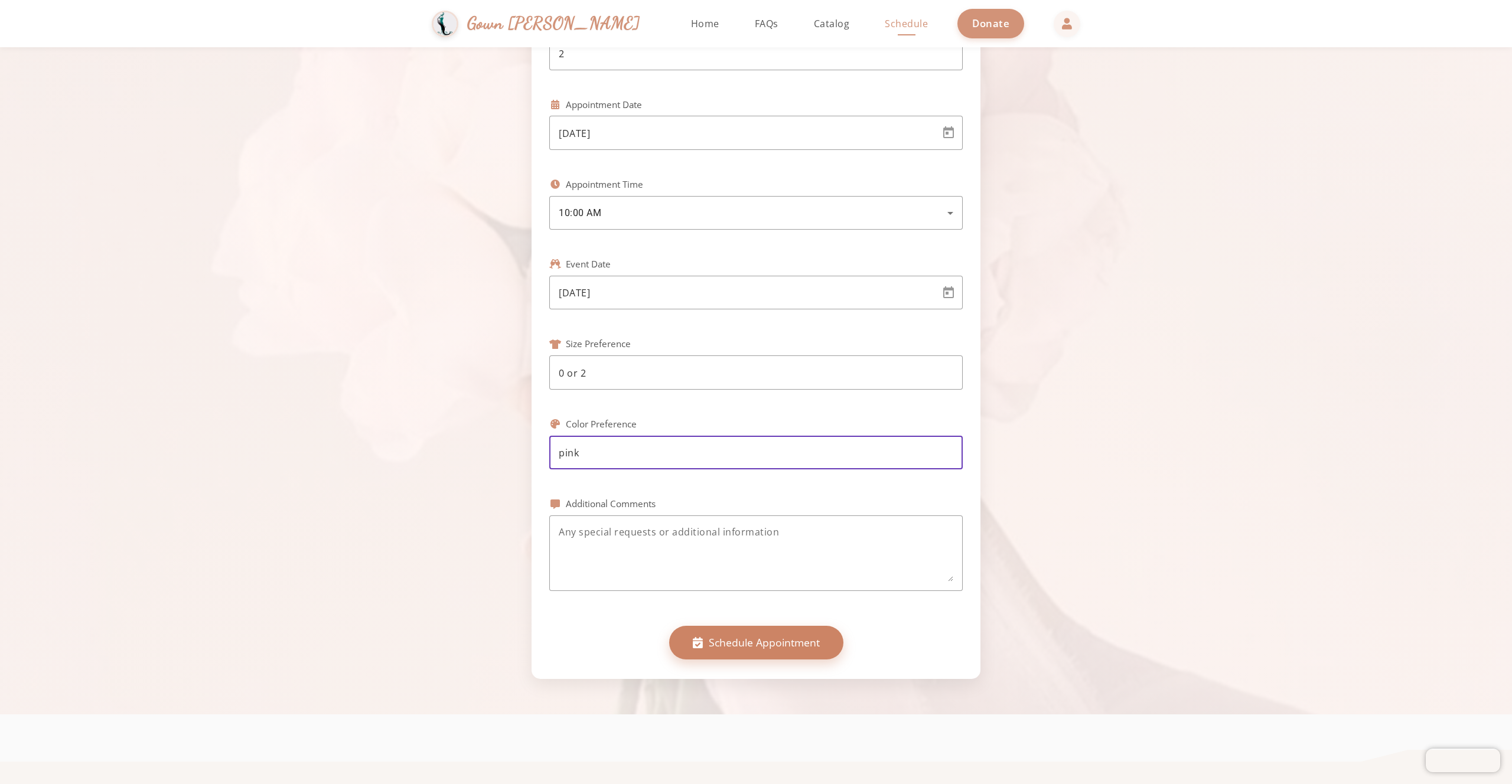
type input "pink"
click at [732, 643] on span "Schedule Appointment" at bounding box center [764, 643] width 111 height 15
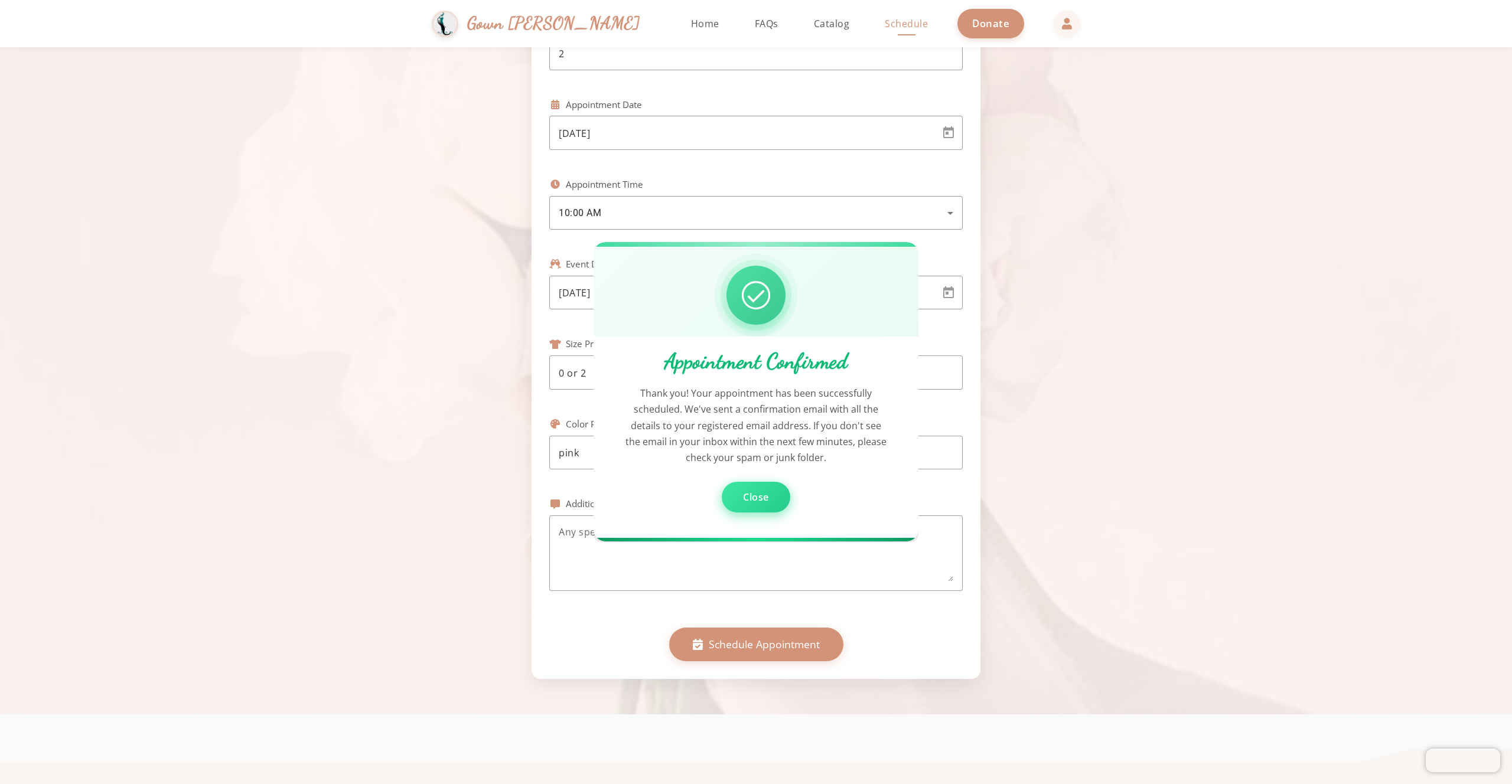
click at [756, 498] on span "Close" at bounding box center [756, 498] width 26 height 13
